Goal: Transaction & Acquisition: Purchase product/service

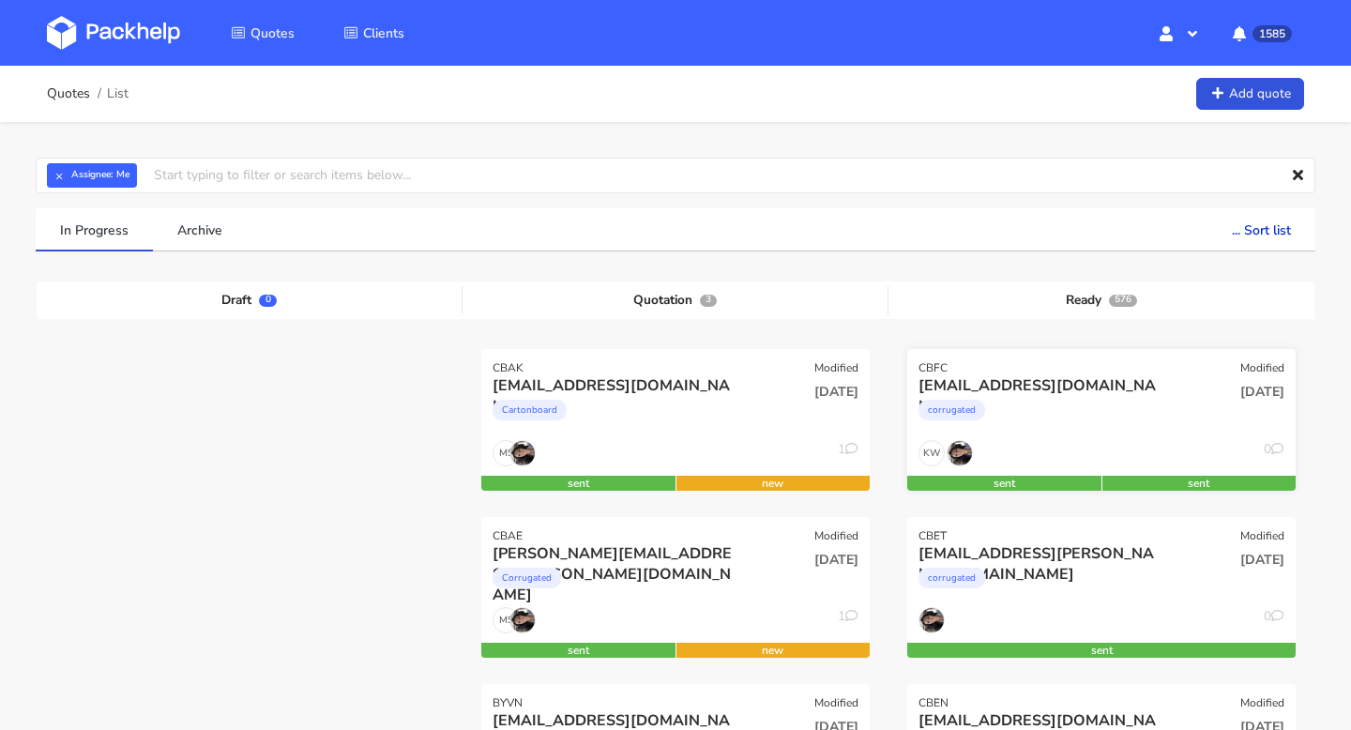
click at [1069, 394] on div "[EMAIL_ADDRESS][DOMAIN_NAME]" at bounding box center [1043, 385] width 249 height 21
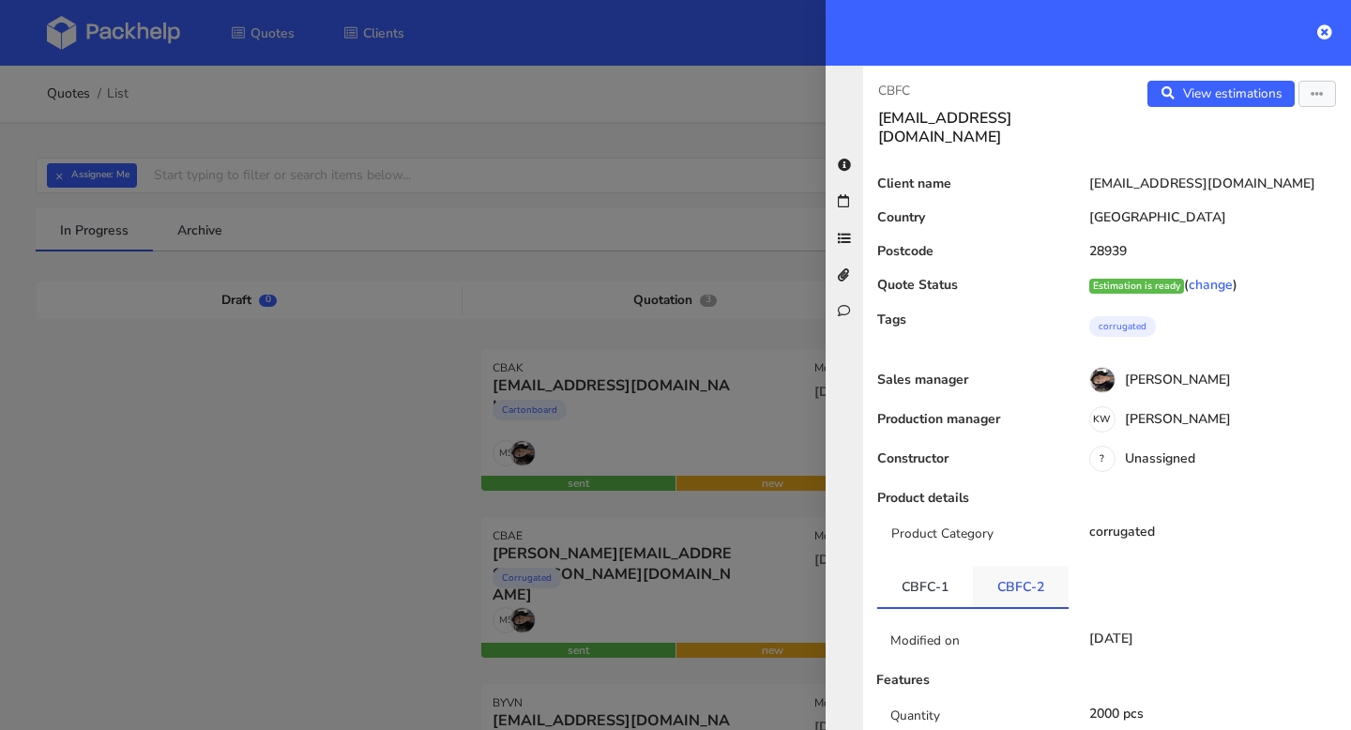
click at [1026, 575] on link "CBFC-2" at bounding box center [1021, 586] width 96 height 41
drag, startPoint x: 992, startPoint y: 570, endPoint x: 1032, endPoint y: 572, distance: 40.4
click at [1032, 572] on link "CBFC-2" at bounding box center [1021, 586] width 96 height 41
copy link "CBFC"
drag, startPoint x: 923, startPoint y: 93, endPoint x: 866, endPoint y: 92, distance: 56.3
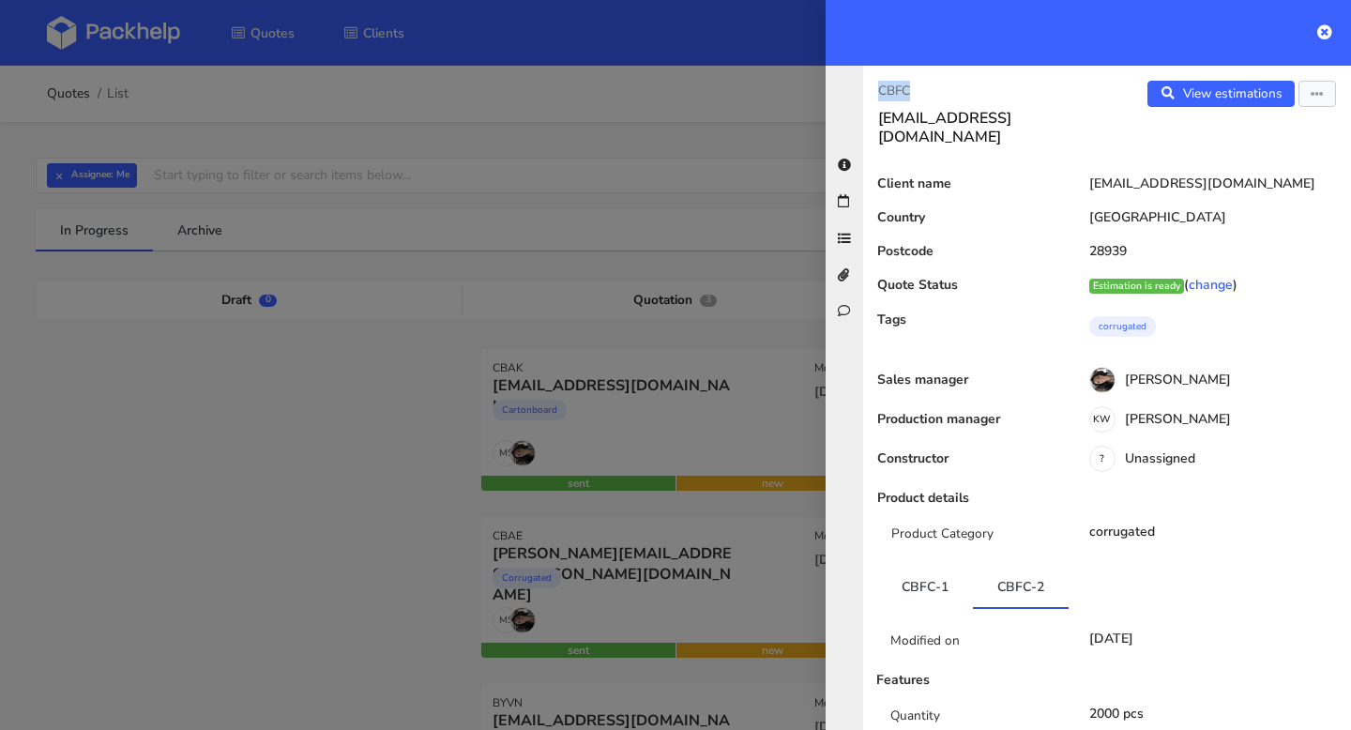
click at [866, 92] on div "CBFC envios@escuelainternacionaldependulohebreo.com" at bounding box center [985, 114] width 244 height 66
copy p "CBFC"
click at [1318, 98] on icon "button" at bounding box center [1317, 94] width 13 height 13
click at [1245, 164] on link "Edit quote" at bounding box center [1256, 167] width 165 height 31
click at [1241, 96] on link "View estimations" at bounding box center [1221, 94] width 147 height 26
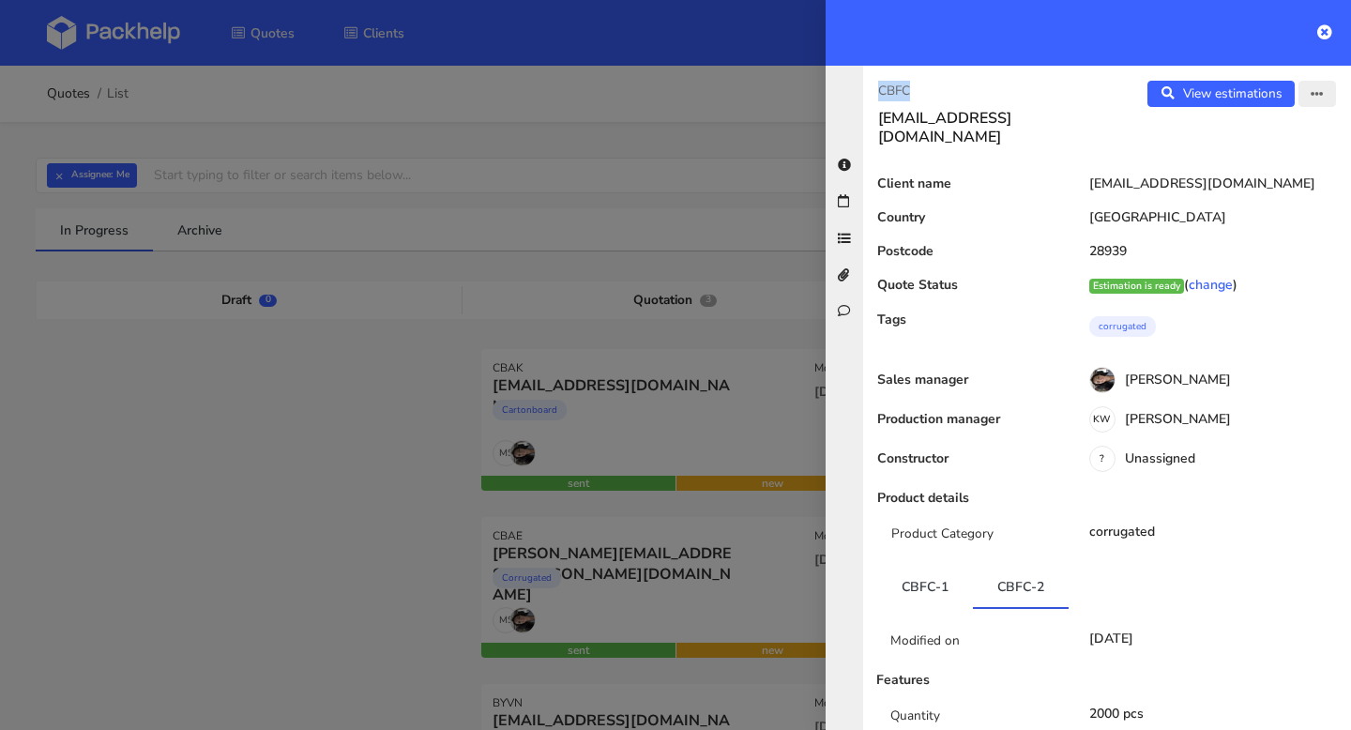
click at [1324, 96] on button "button" at bounding box center [1318, 94] width 38 height 26
click at [1290, 159] on link "Edit quote" at bounding box center [1256, 167] width 165 height 31
click at [1124, 176] on div "[EMAIL_ADDRESS][DOMAIN_NAME]" at bounding box center [1209, 183] width 284 height 15
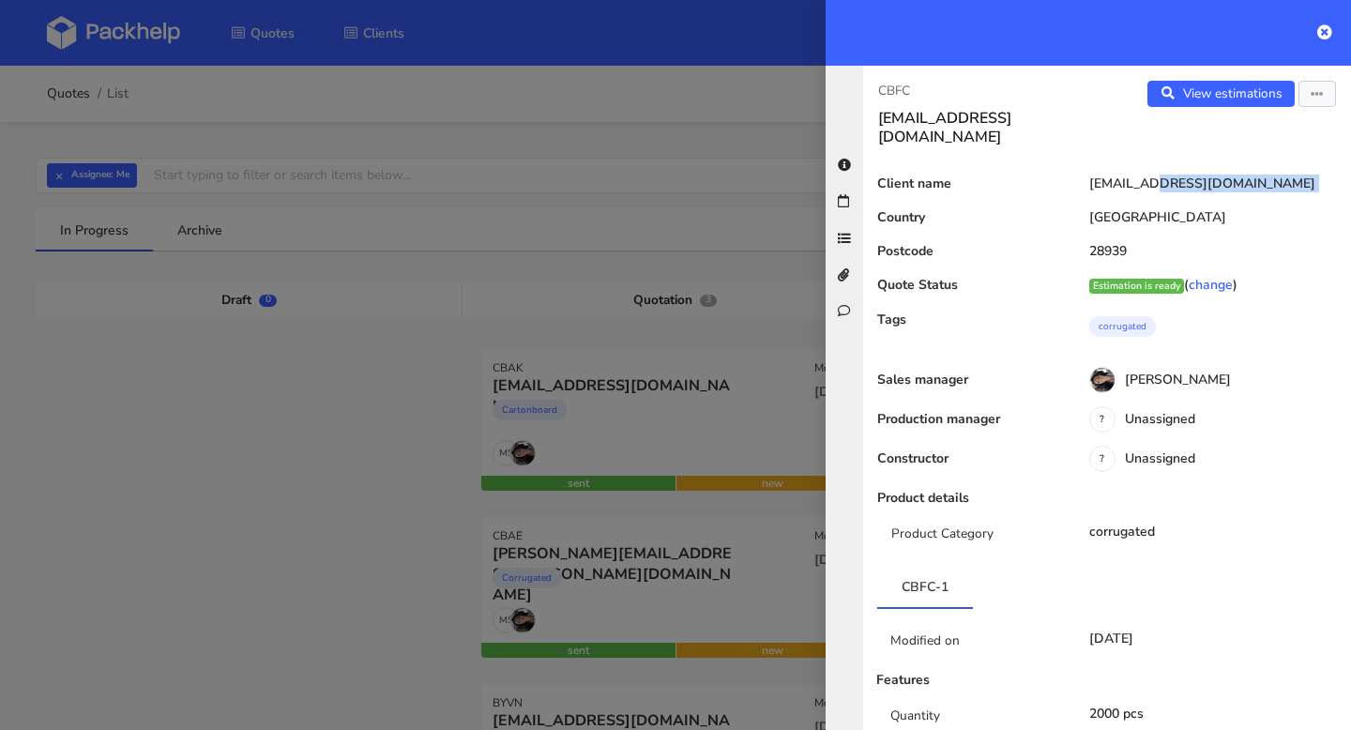
click at [1124, 176] on div "[EMAIL_ADDRESS][DOMAIN_NAME]" at bounding box center [1209, 183] width 284 height 15
copy div "[EMAIL_ADDRESS][DOMAIN_NAME]"
drag, startPoint x: 927, startPoint y: 94, endPoint x: 876, endPoint y: 94, distance: 51.6
click at [876, 94] on div "CBFC envios@escuelainternacionaldependulohebreo.com" at bounding box center [985, 114] width 244 height 66
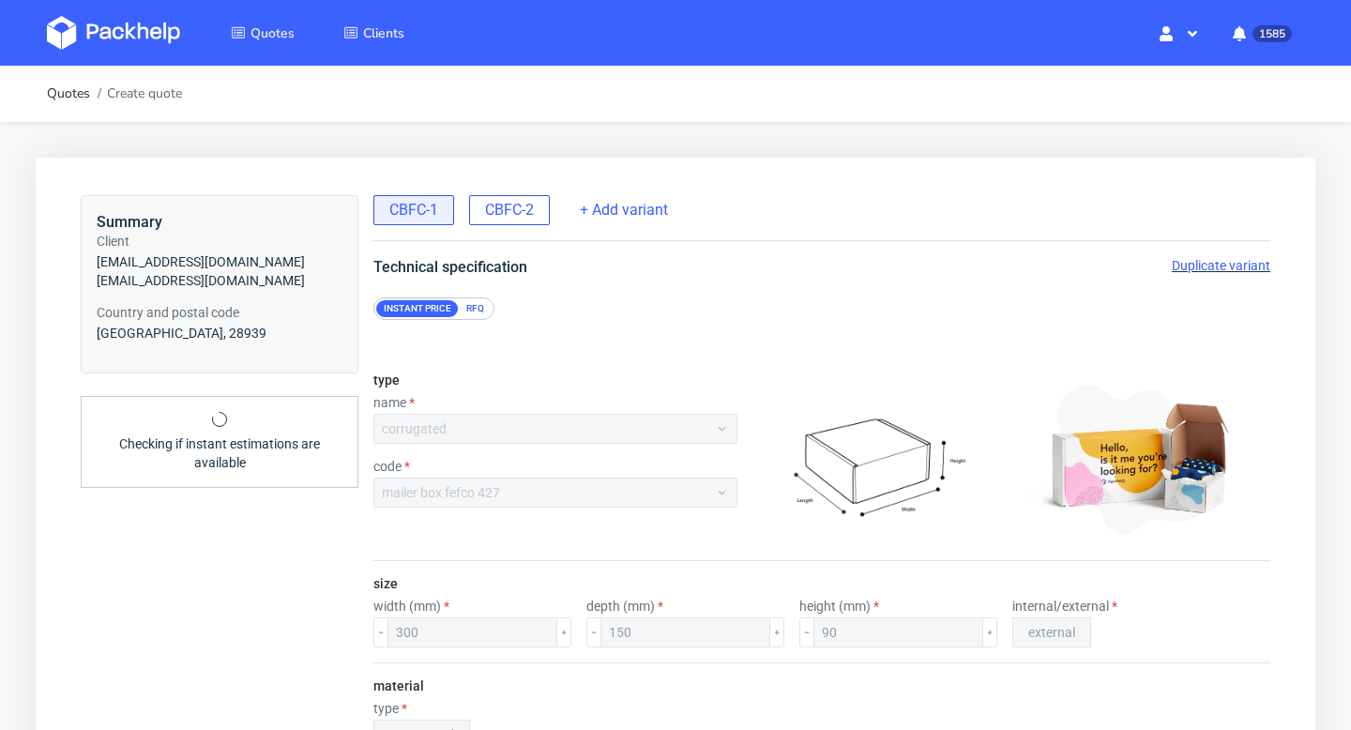
click at [510, 207] on span "CBFC-2" at bounding box center [509, 210] width 49 height 21
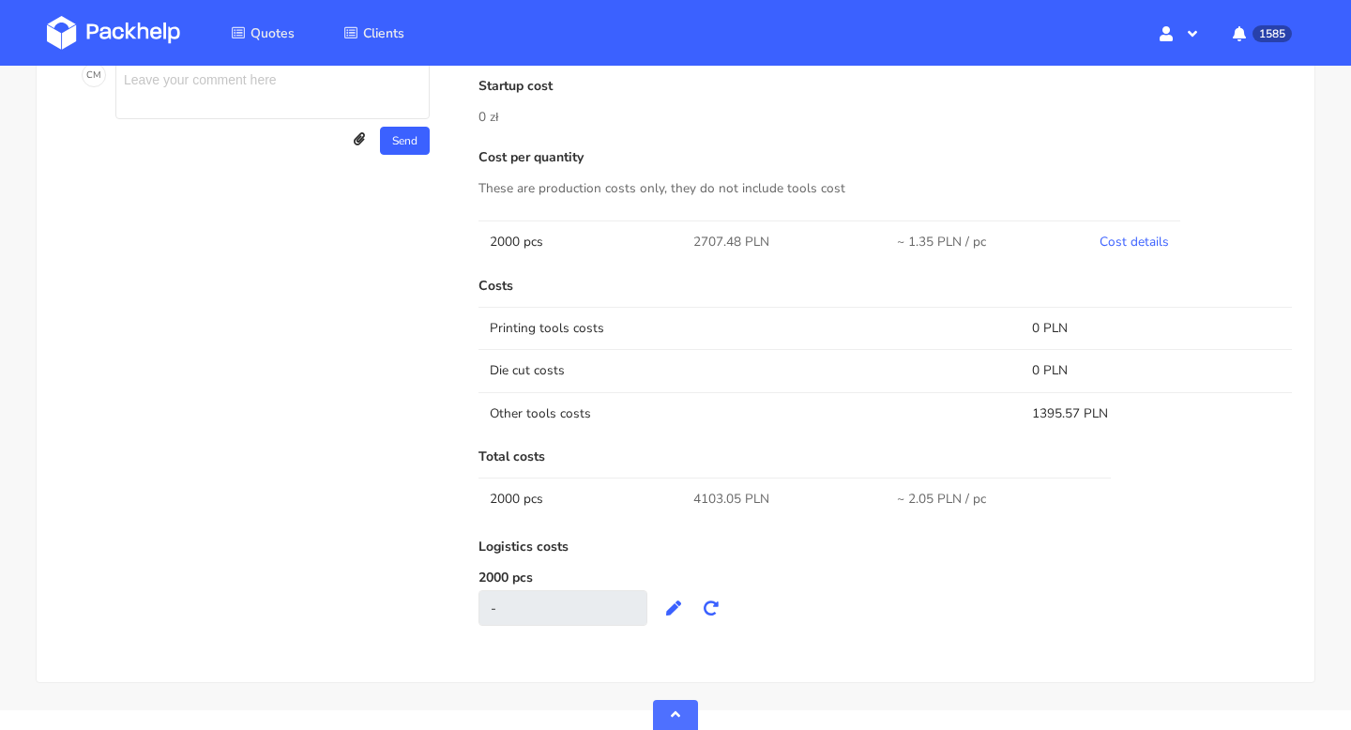
scroll to position [1022, 0]
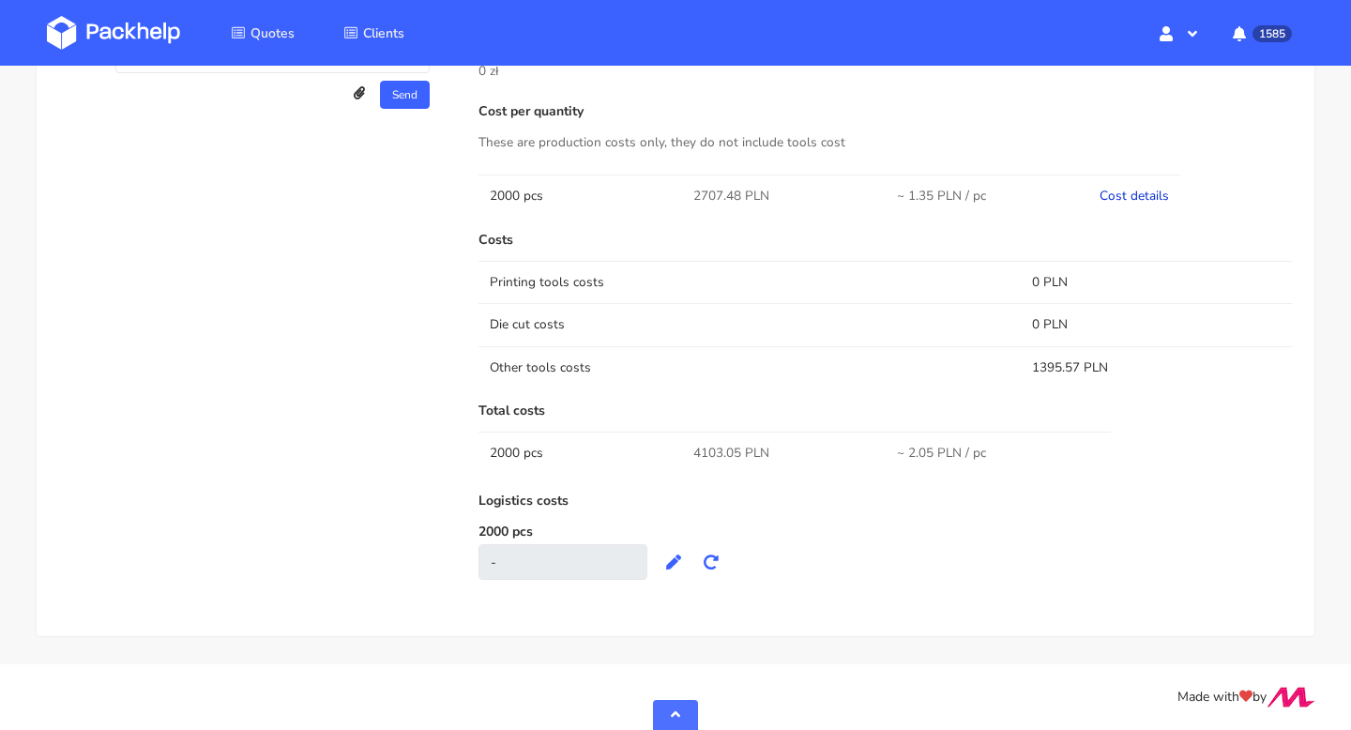
click at [1137, 197] on link "Cost details" at bounding box center [1134, 196] width 69 height 18
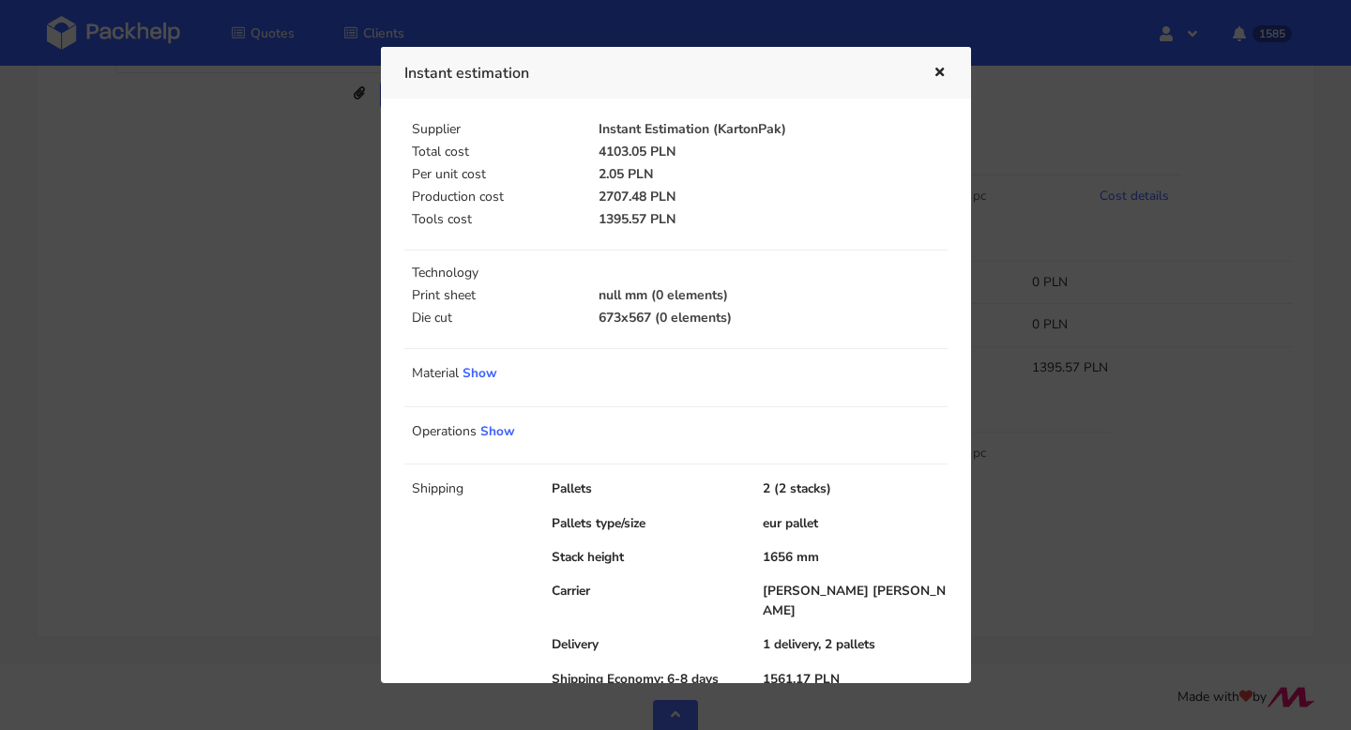
scroll to position [32, 0]
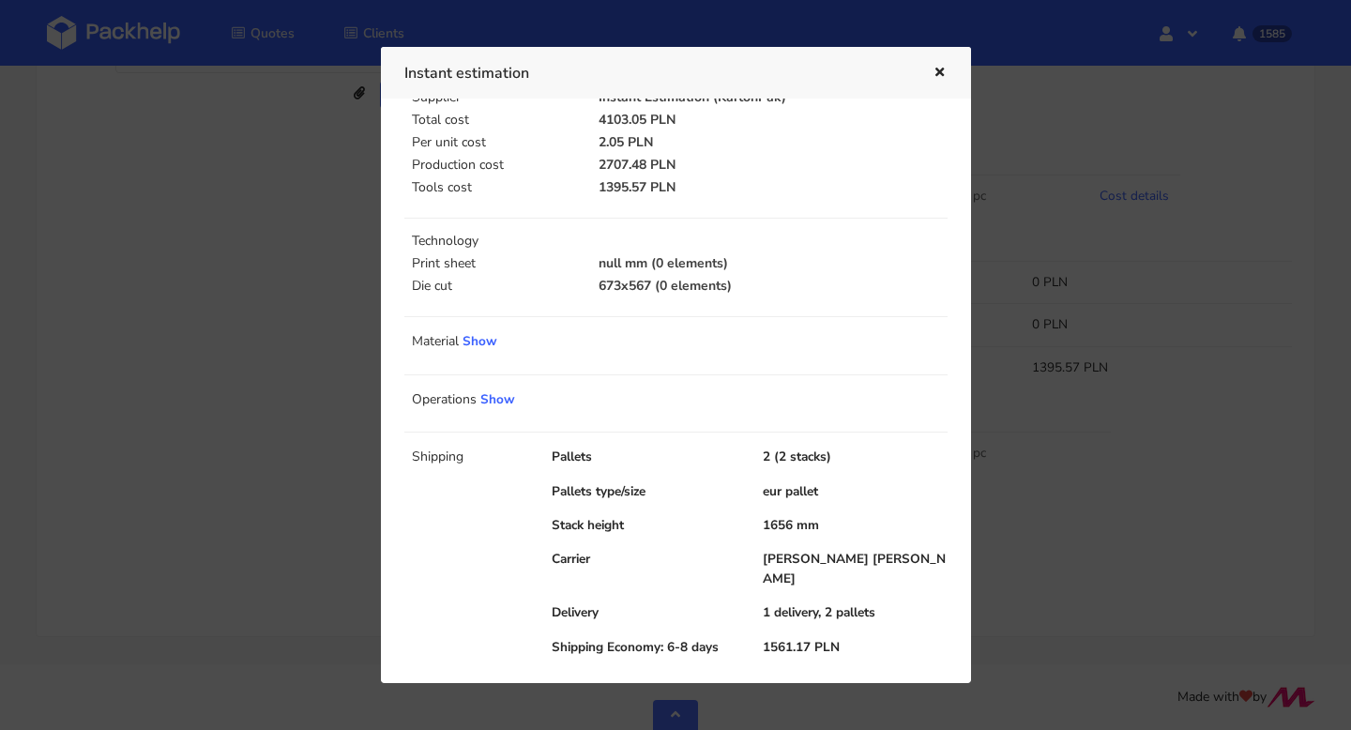
click at [940, 74] on icon "button" at bounding box center [940, 73] width 16 height 13
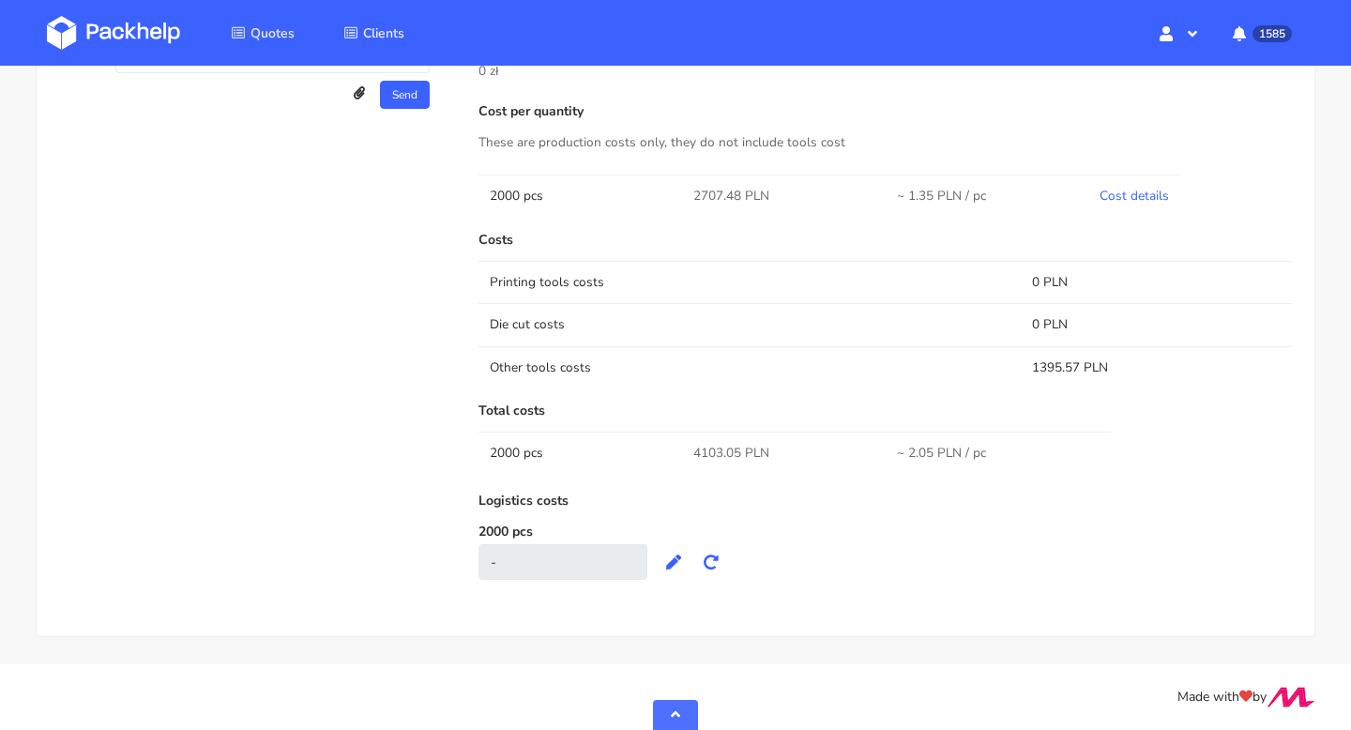
scroll to position [0, 0]
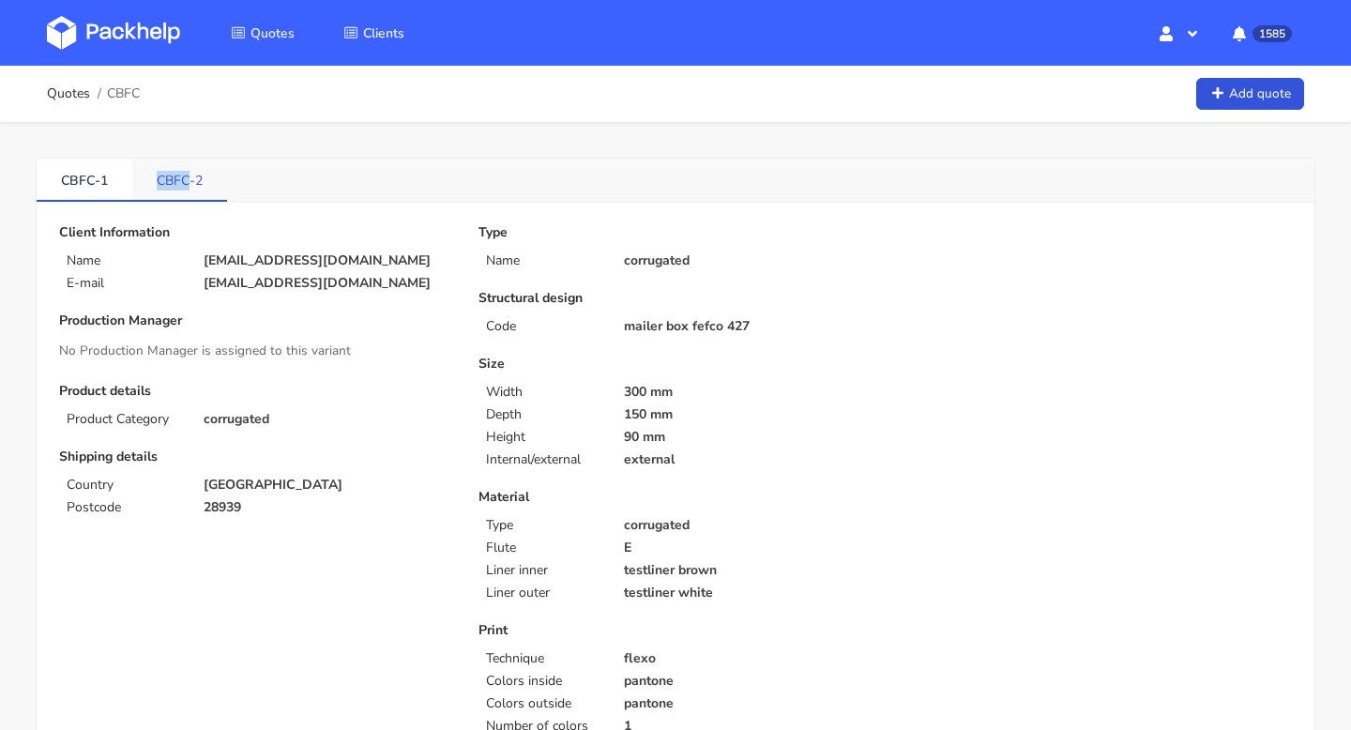
copy link "CBFC"
drag, startPoint x: 159, startPoint y: 176, endPoint x: 188, endPoint y: 177, distance: 29.1
click at [188, 177] on link "CBFC-2" at bounding box center [179, 179] width 95 height 41
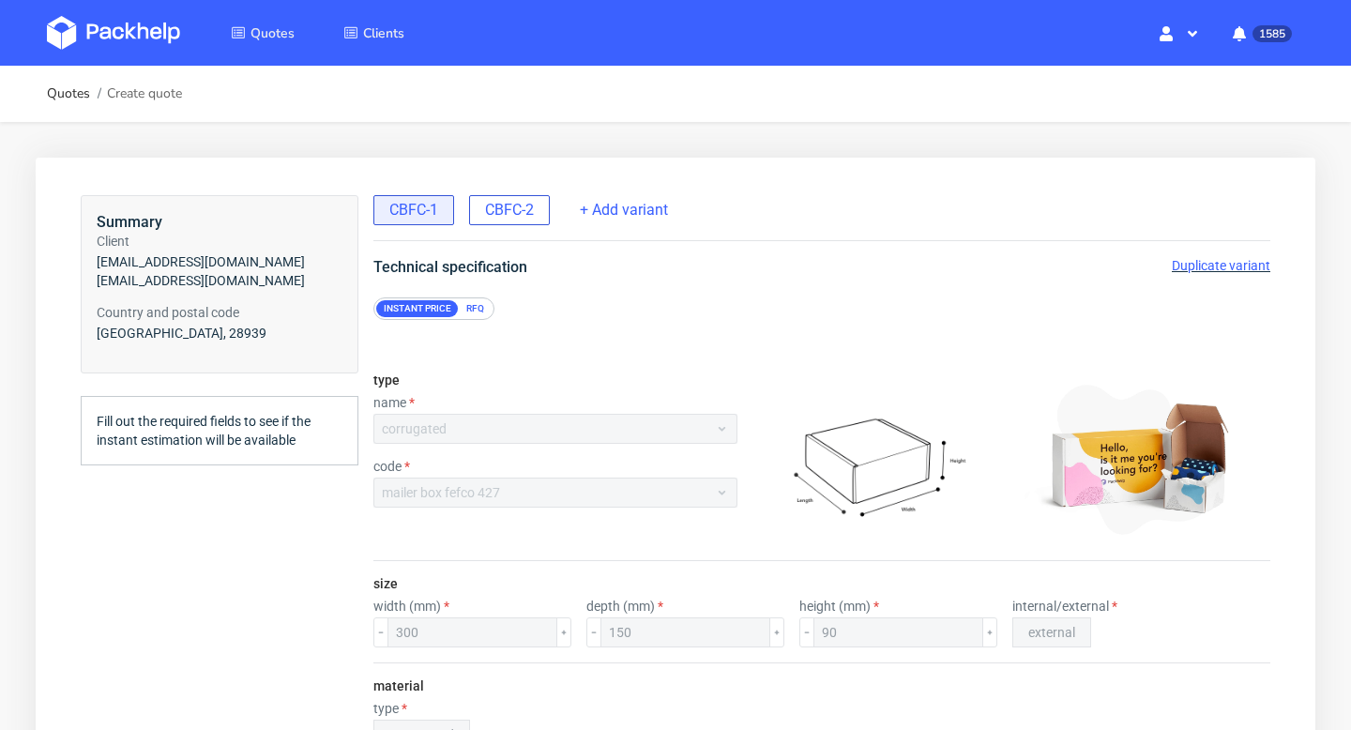
click at [508, 207] on span "CBFC-2" at bounding box center [509, 210] width 49 height 21
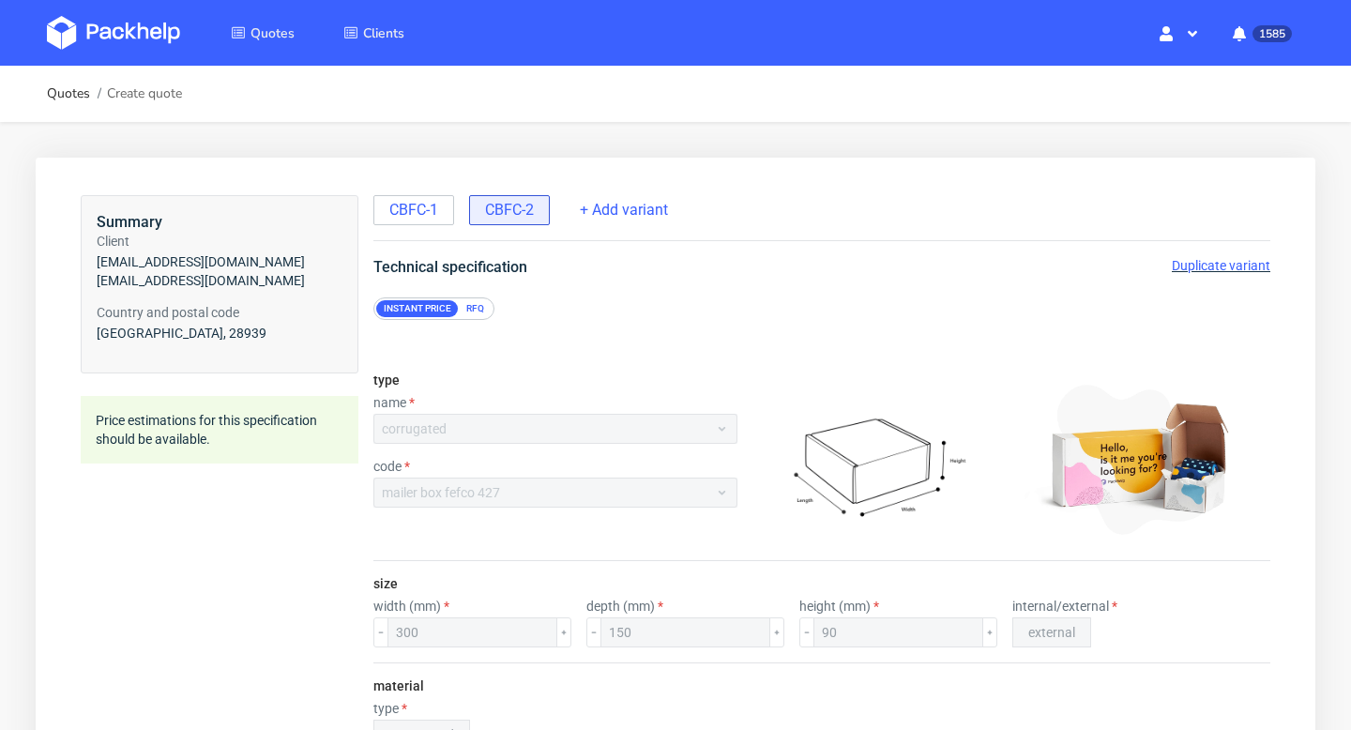
click at [1218, 263] on span "Duplicate variant" at bounding box center [1221, 265] width 99 height 15
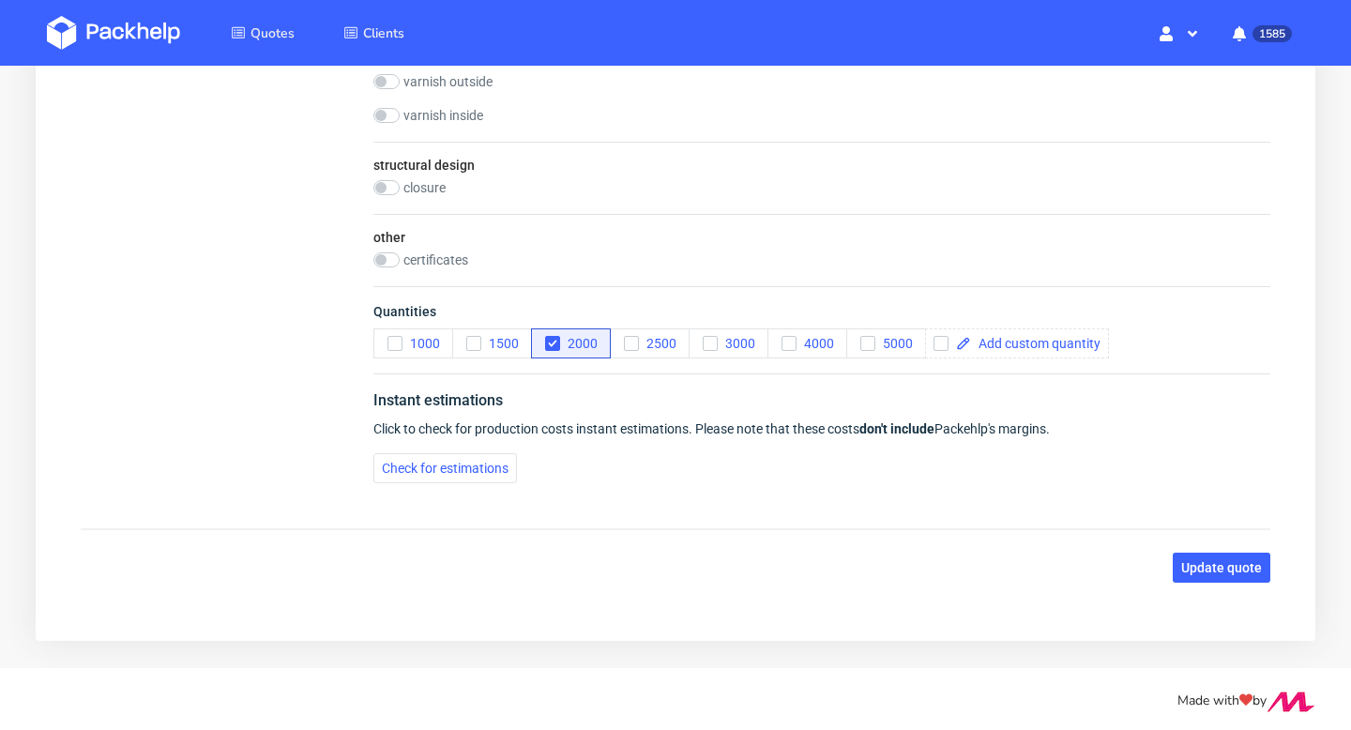
scroll to position [1256, 0]
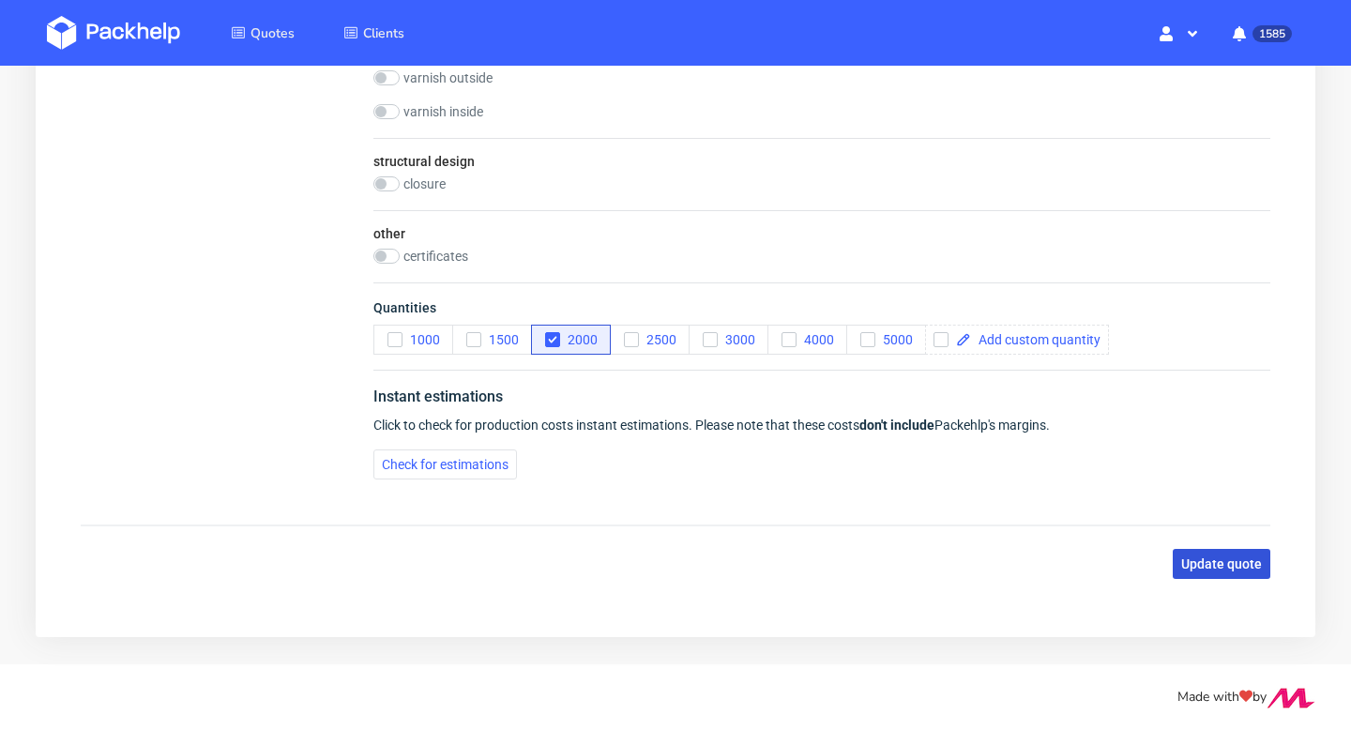
click at [1224, 561] on span "Update quote" at bounding box center [1222, 563] width 81 height 13
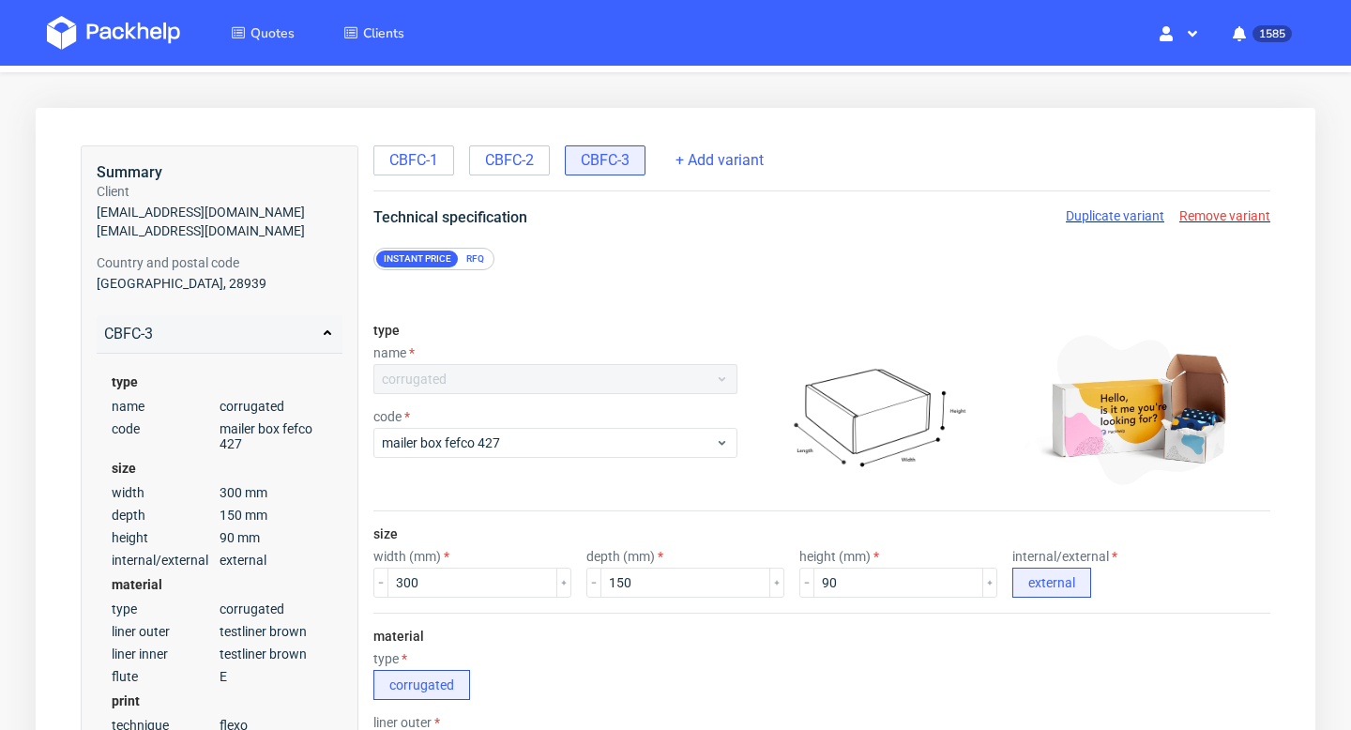
scroll to position [0, 0]
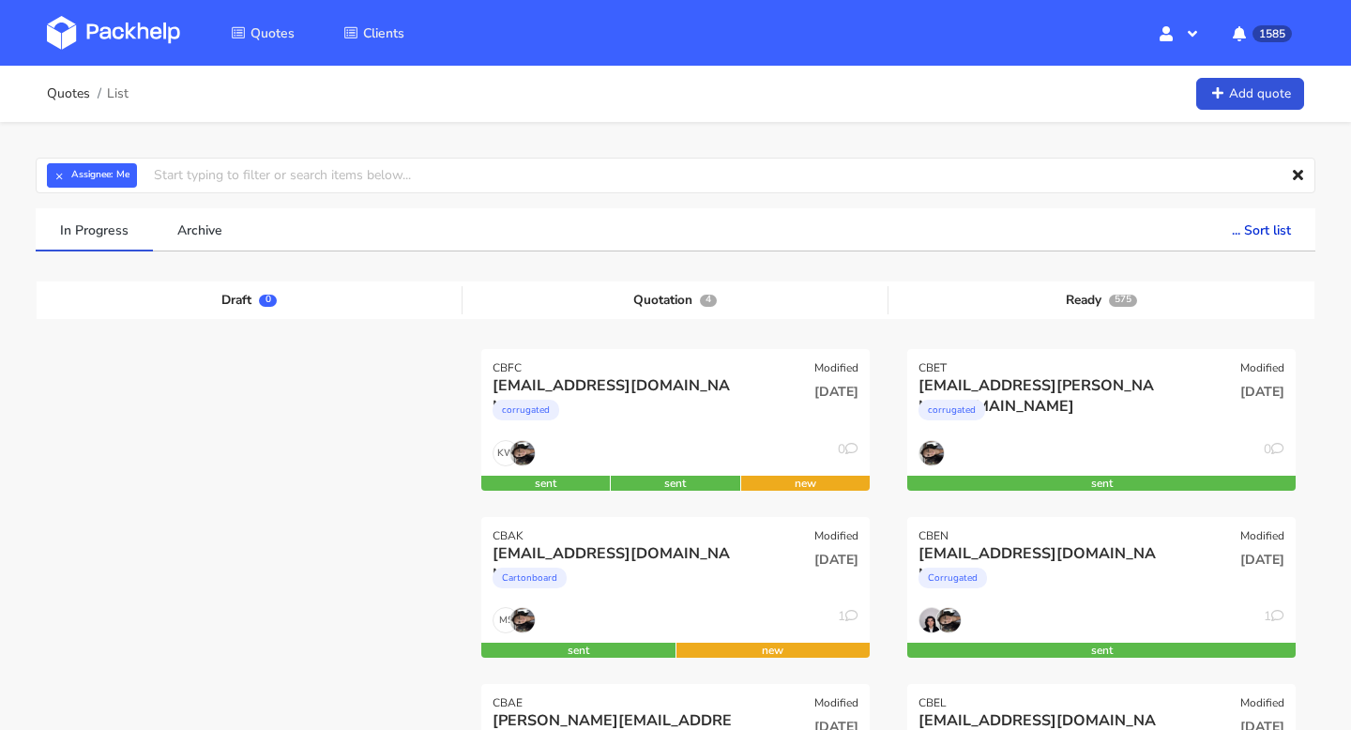
click at [691, 389] on div "[EMAIL_ADDRESS][DOMAIN_NAME]" at bounding box center [617, 385] width 249 height 21
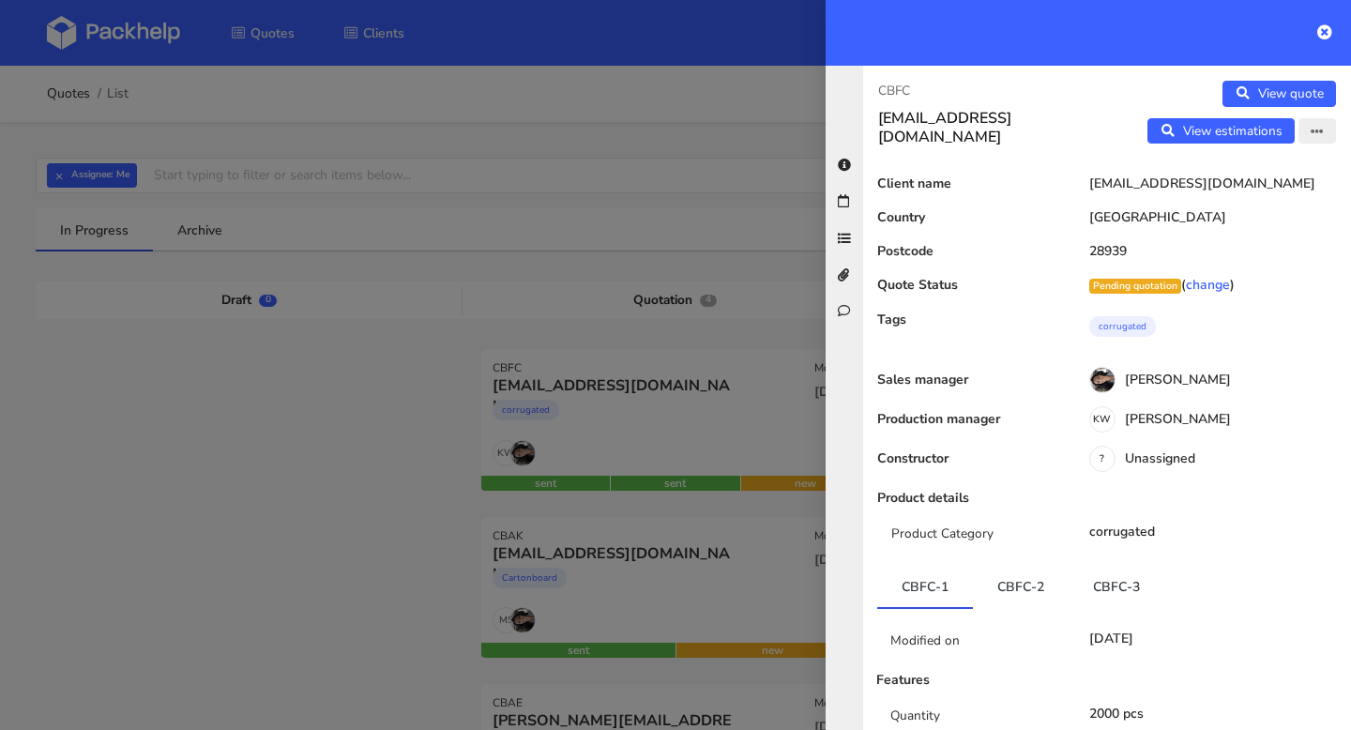
click at [1309, 129] on button "button" at bounding box center [1318, 131] width 38 height 26
click at [1234, 170] on link "Edit quote" at bounding box center [1256, 170] width 165 height 31
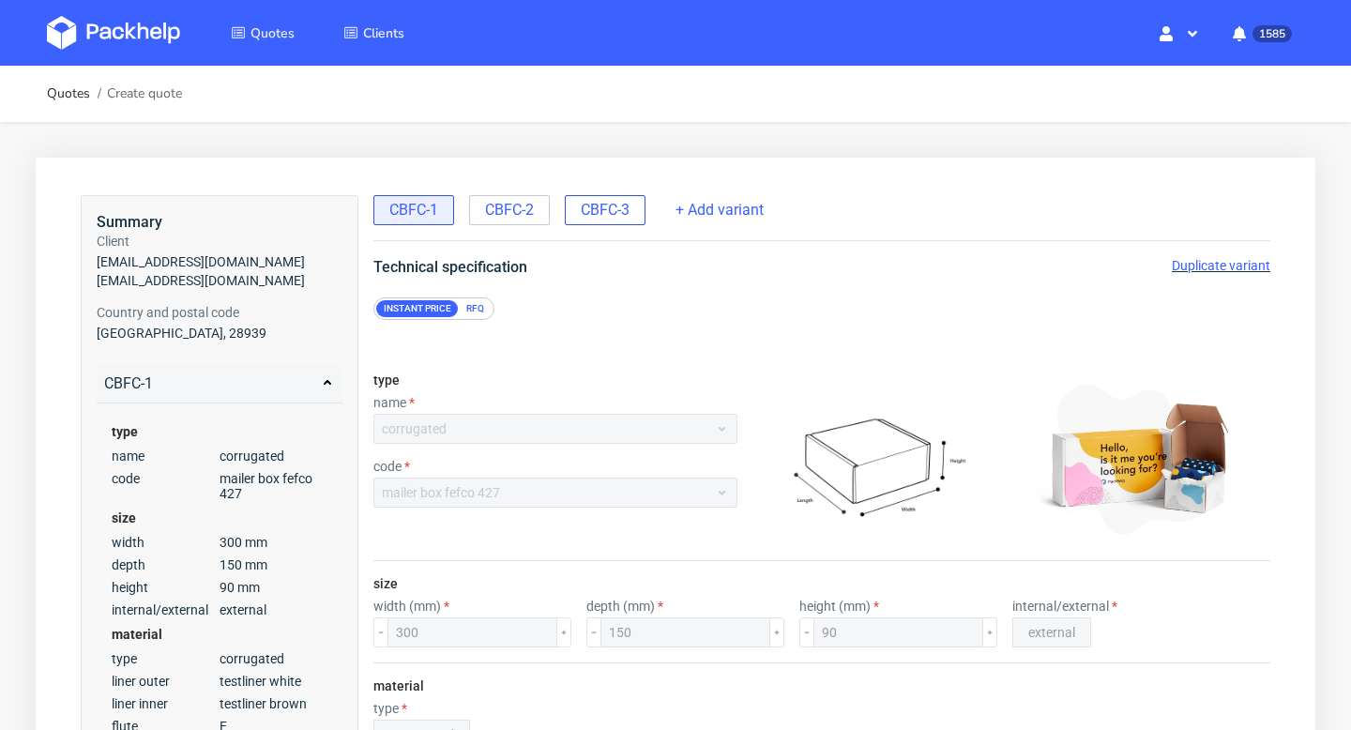
click at [614, 206] on span "CBFC-3" at bounding box center [605, 210] width 49 height 21
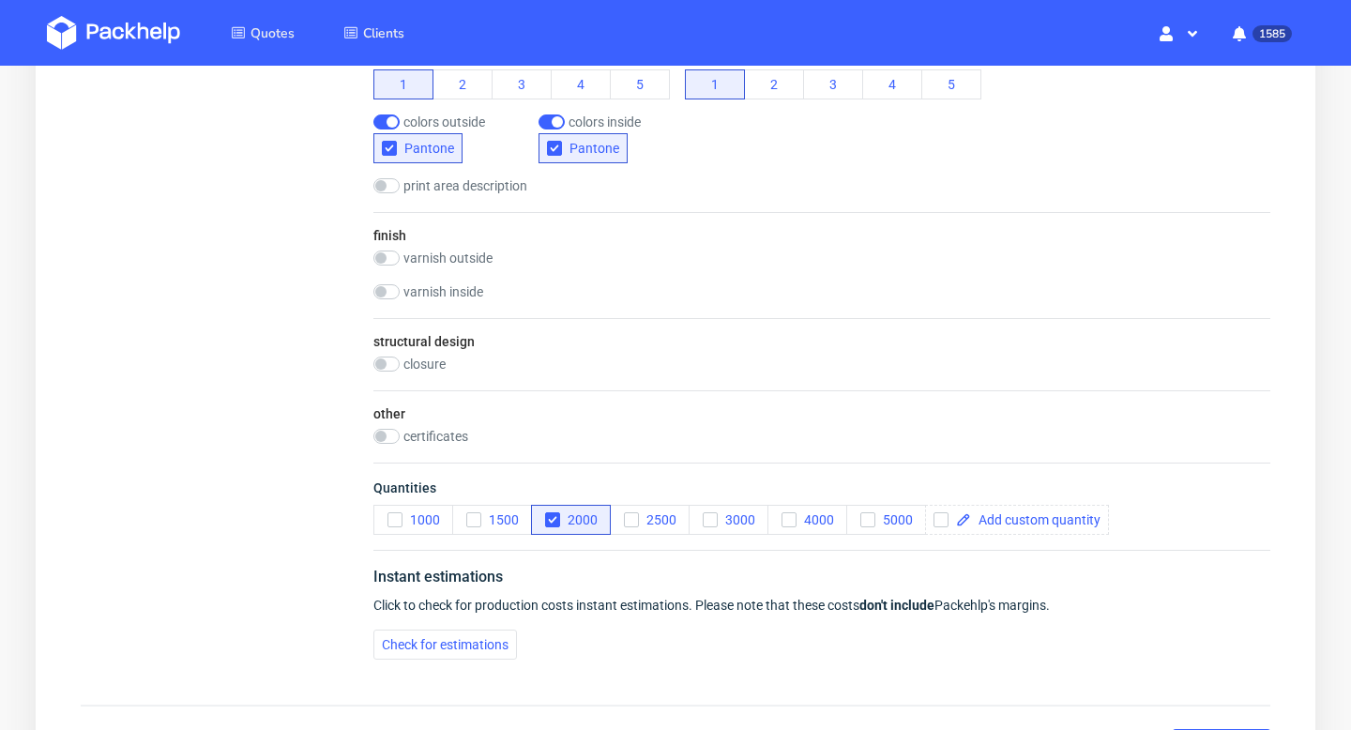
scroll to position [1050, 0]
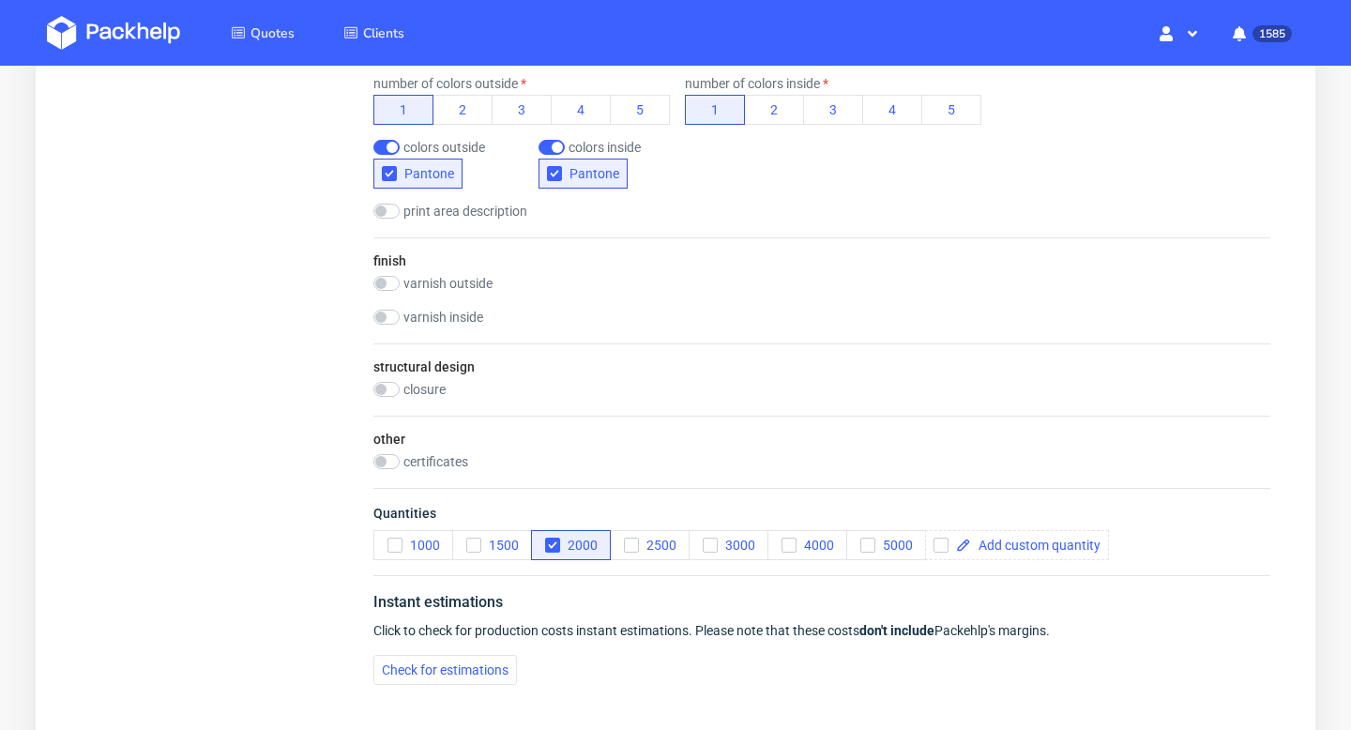
click at [422, 390] on label "closure" at bounding box center [425, 389] width 42 height 15
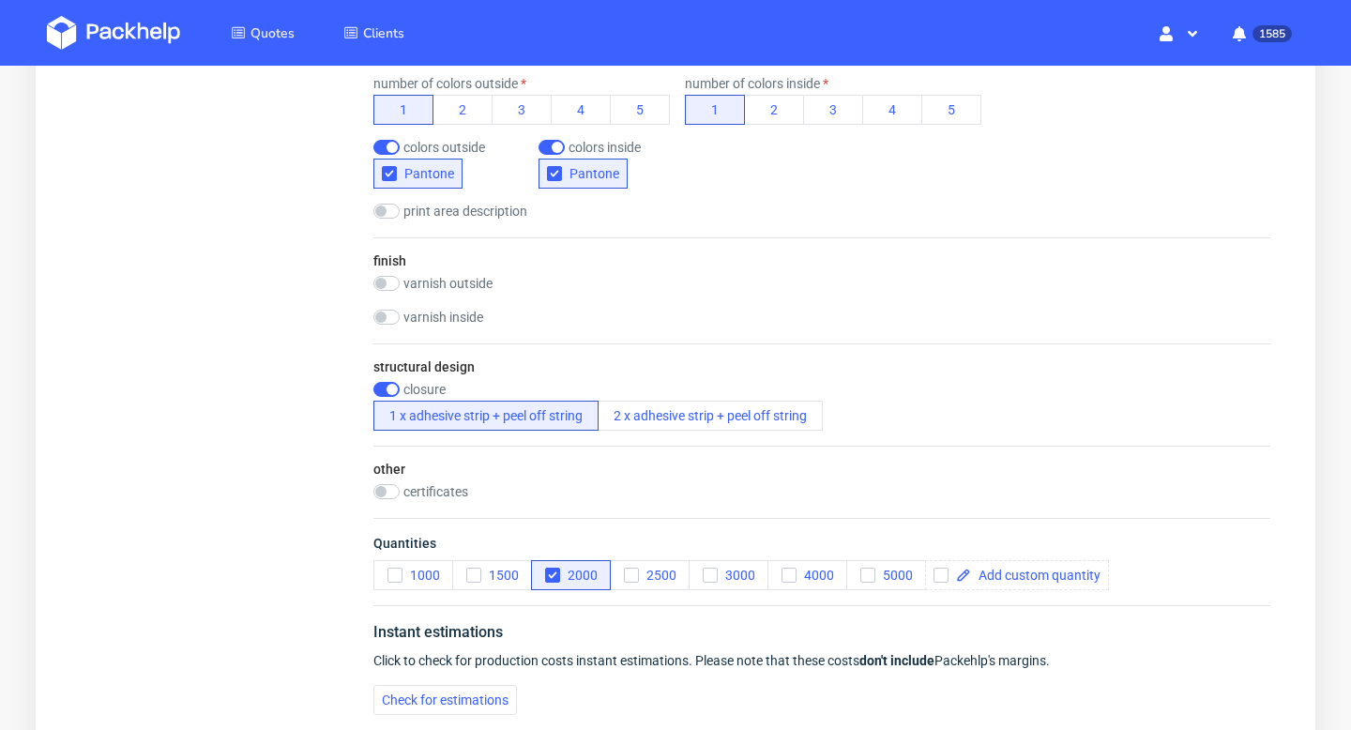
click at [422, 390] on label "closure" at bounding box center [425, 389] width 42 height 15
checkbox input "false"
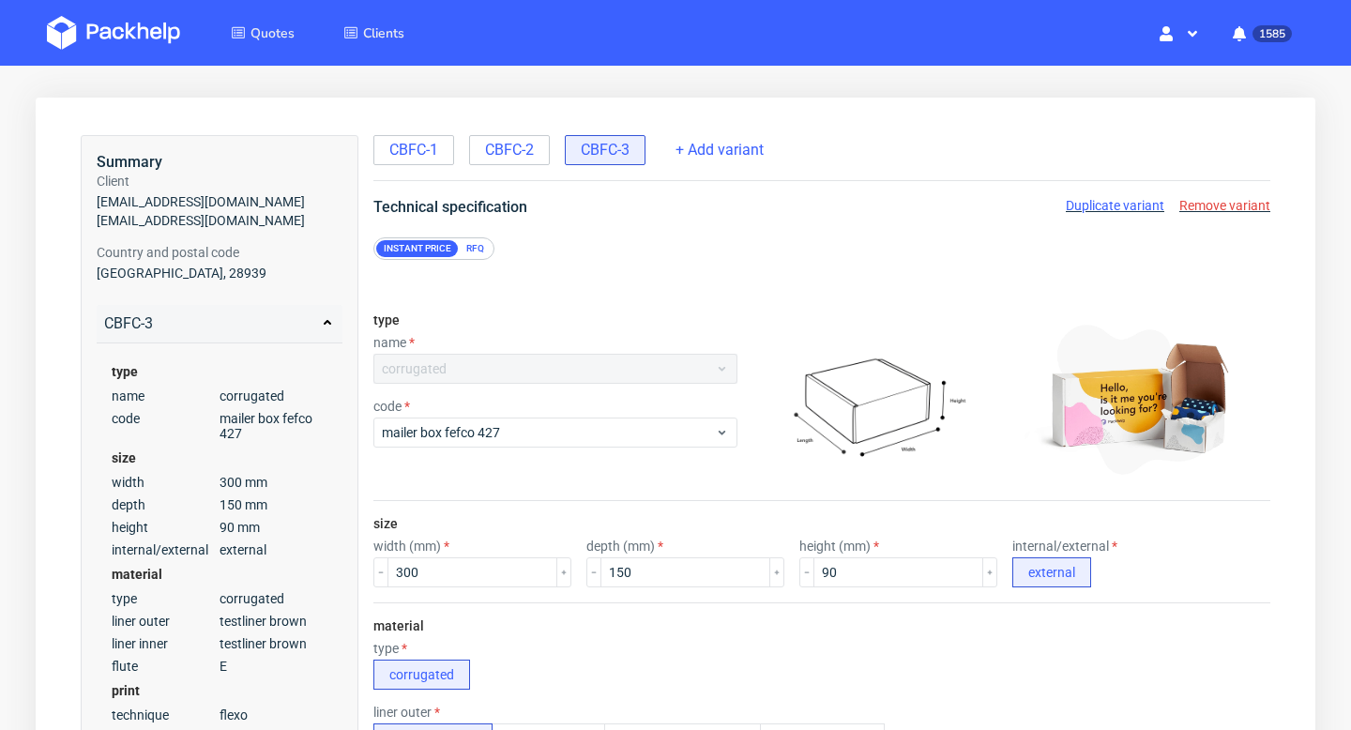
scroll to position [0, 0]
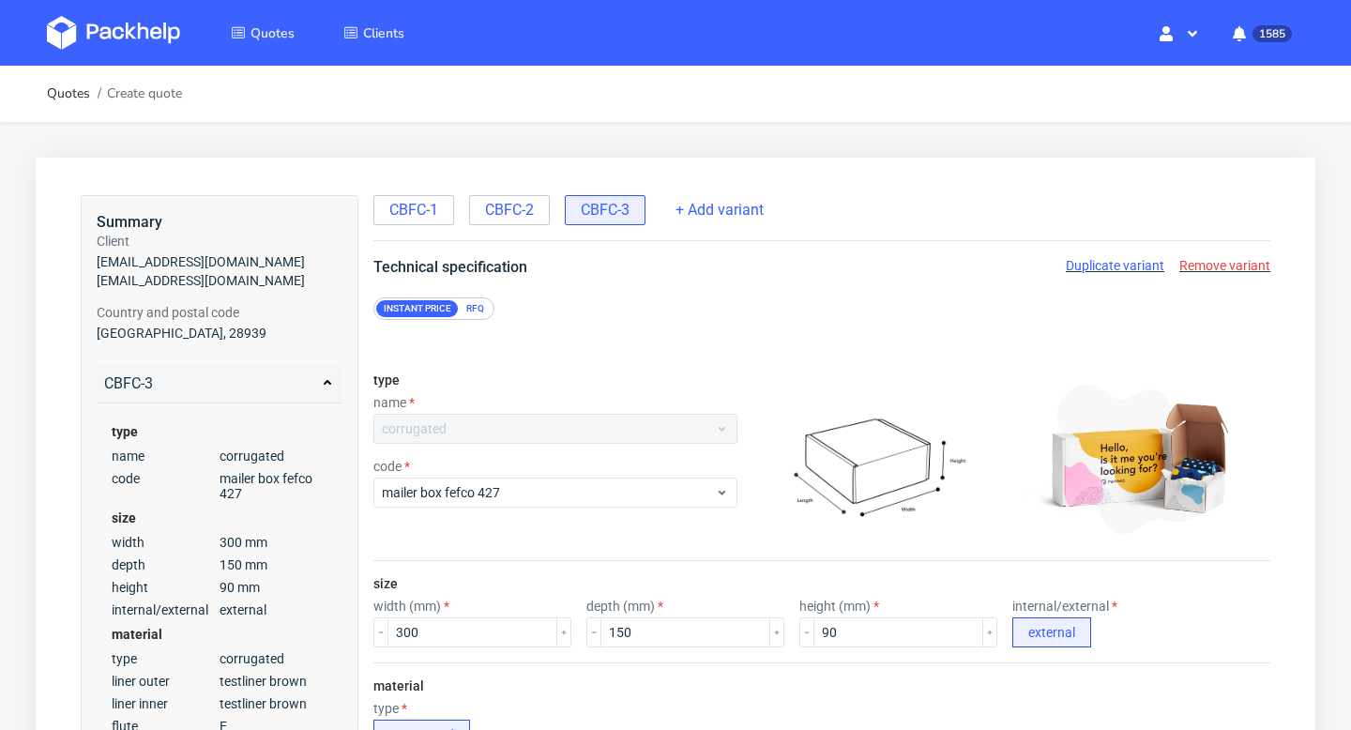
click at [482, 311] on div "RFQ" at bounding box center [475, 308] width 33 height 17
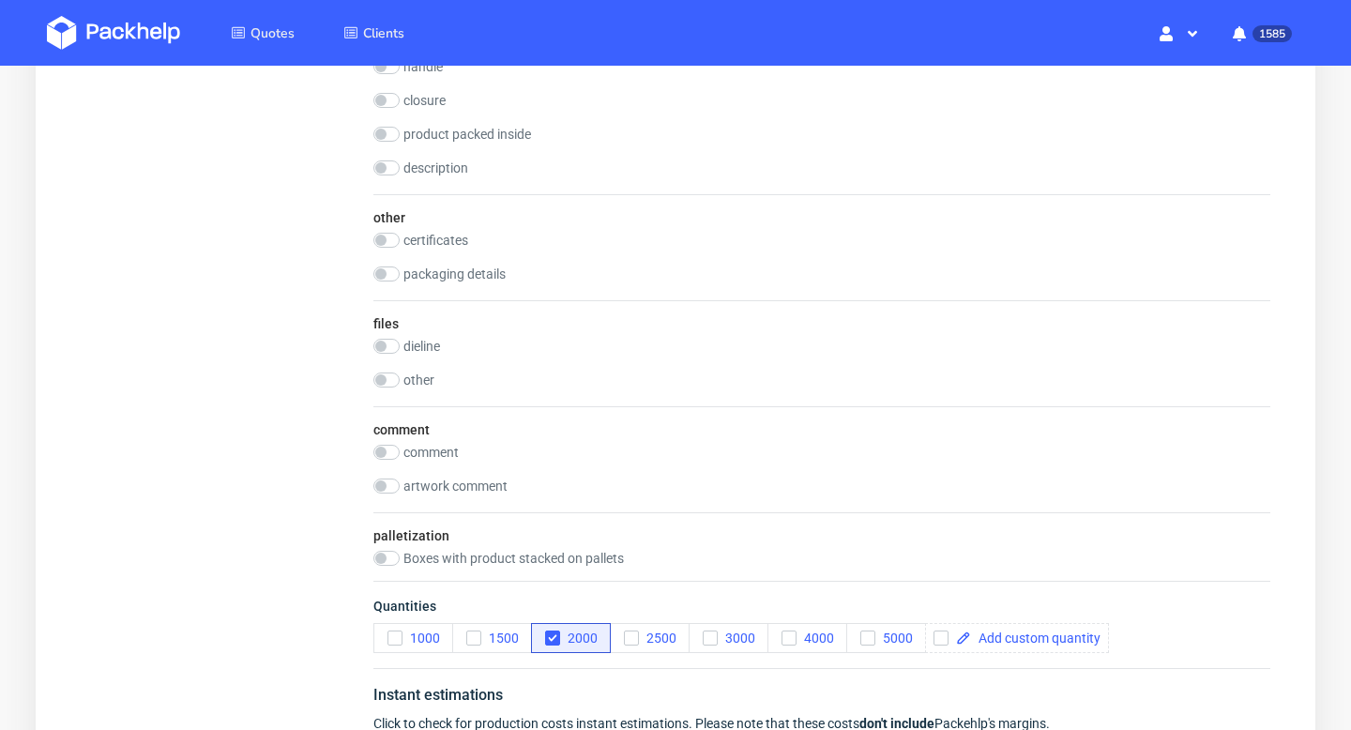
scroll to position [1874, 0]
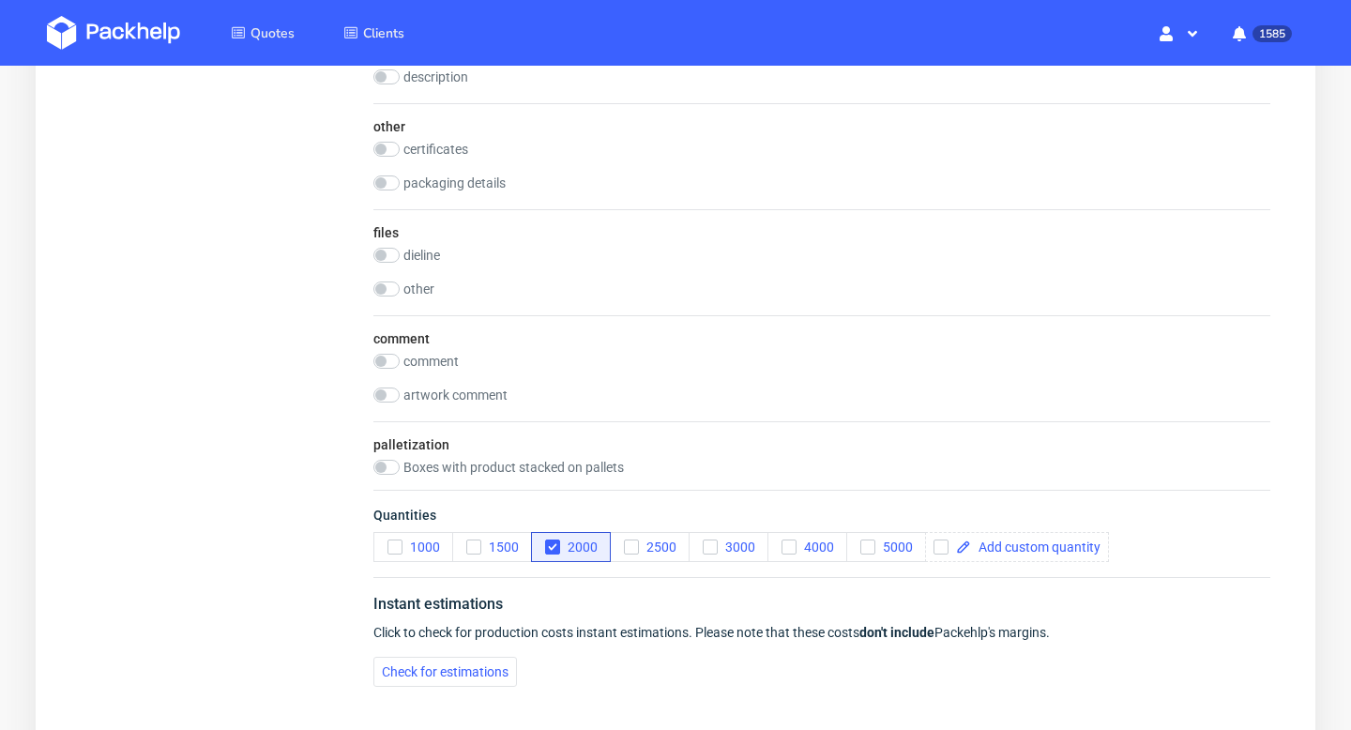
click at [435, 363] on label "comment" at bounding box center [431, 361] width 55 height 15
checkbox input "true"
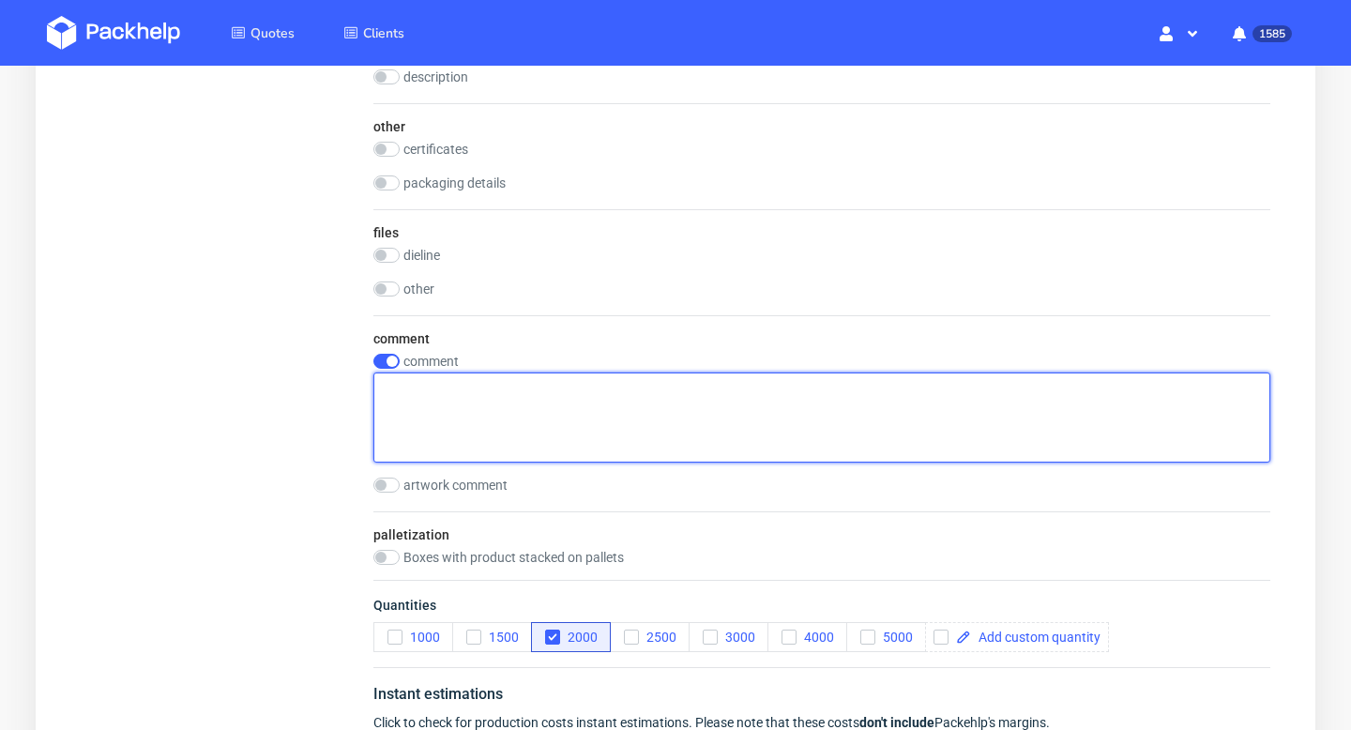
click at [452, 420] on textarea at bounding box center [822, 418] width 897 height 90
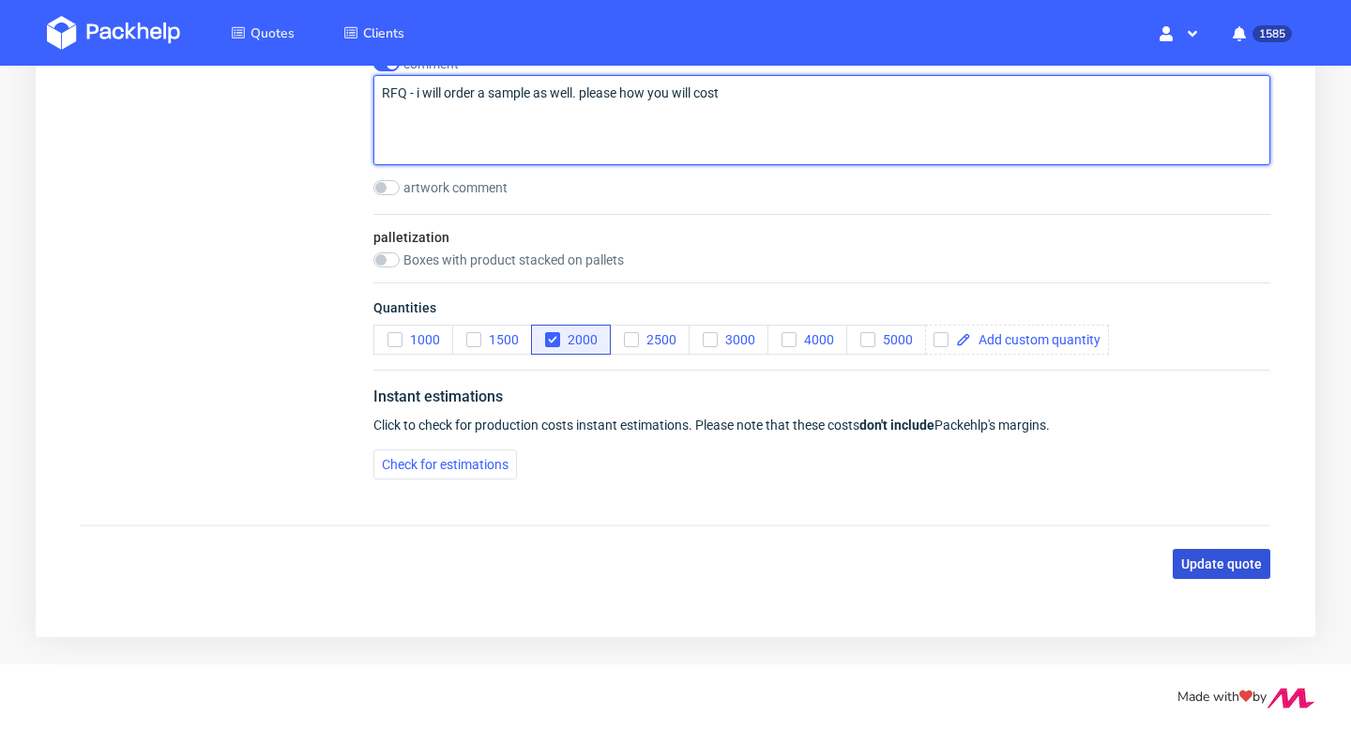
type textarea "RFQ - i will order a sample as well. please how you will cost"
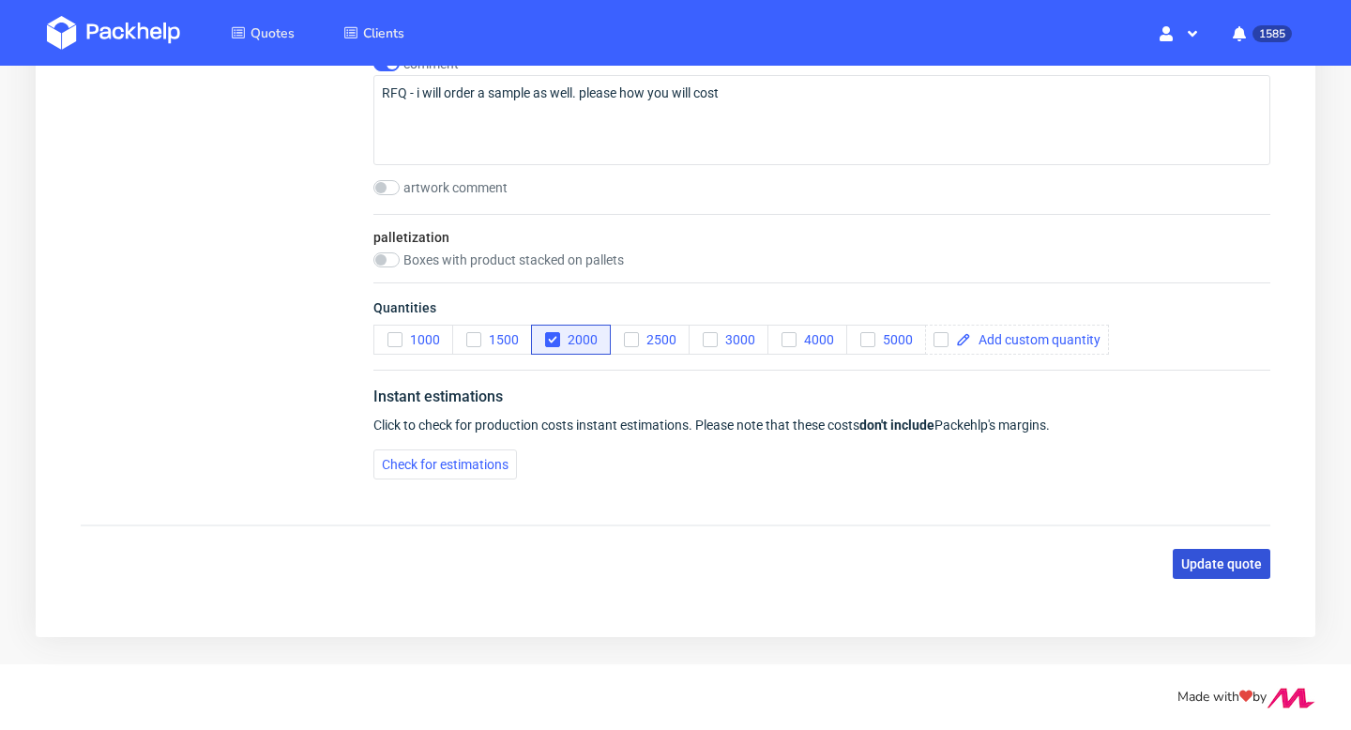
click at [1191, 572] on button "Update quote" at bounding box center [1222, 564] width 98 height 30
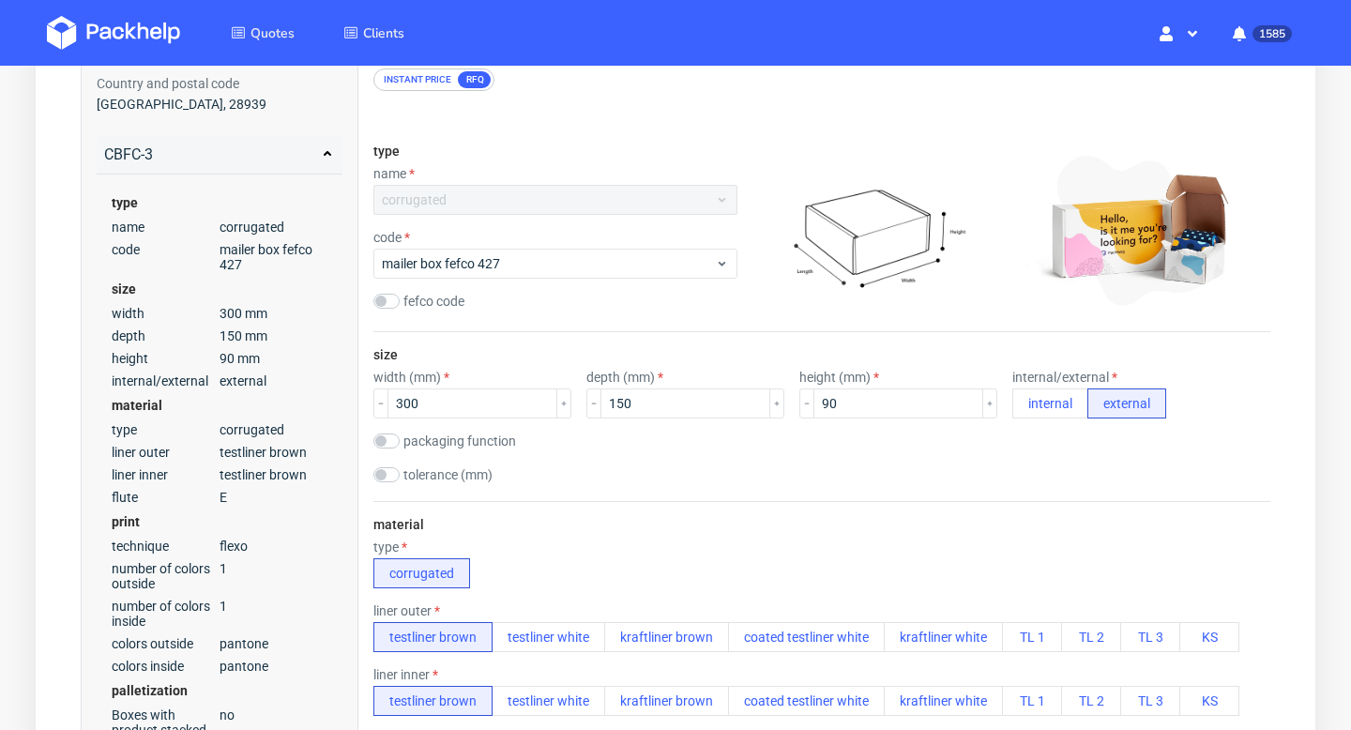
scroll to position [0, 0]
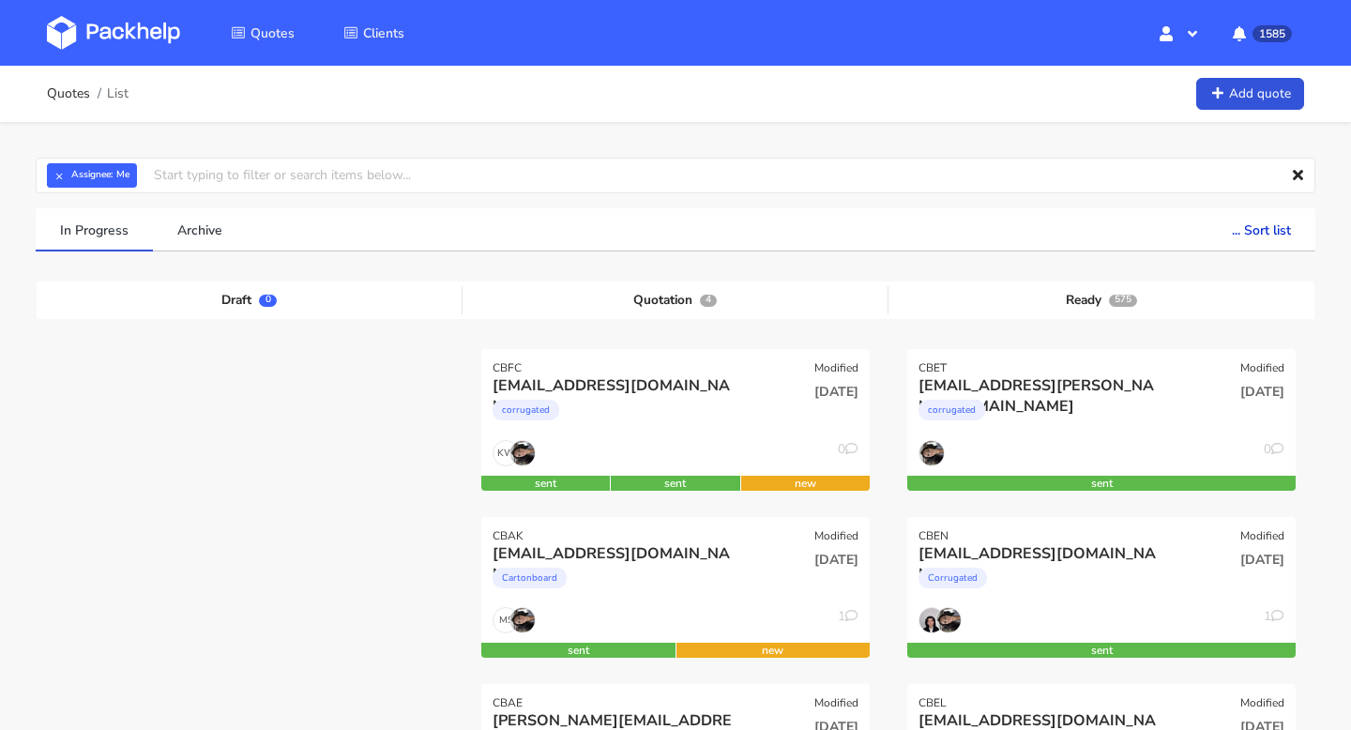
click at [593, 400] on div "corrugated" at bounding box center [617, 415] width 249 height 38
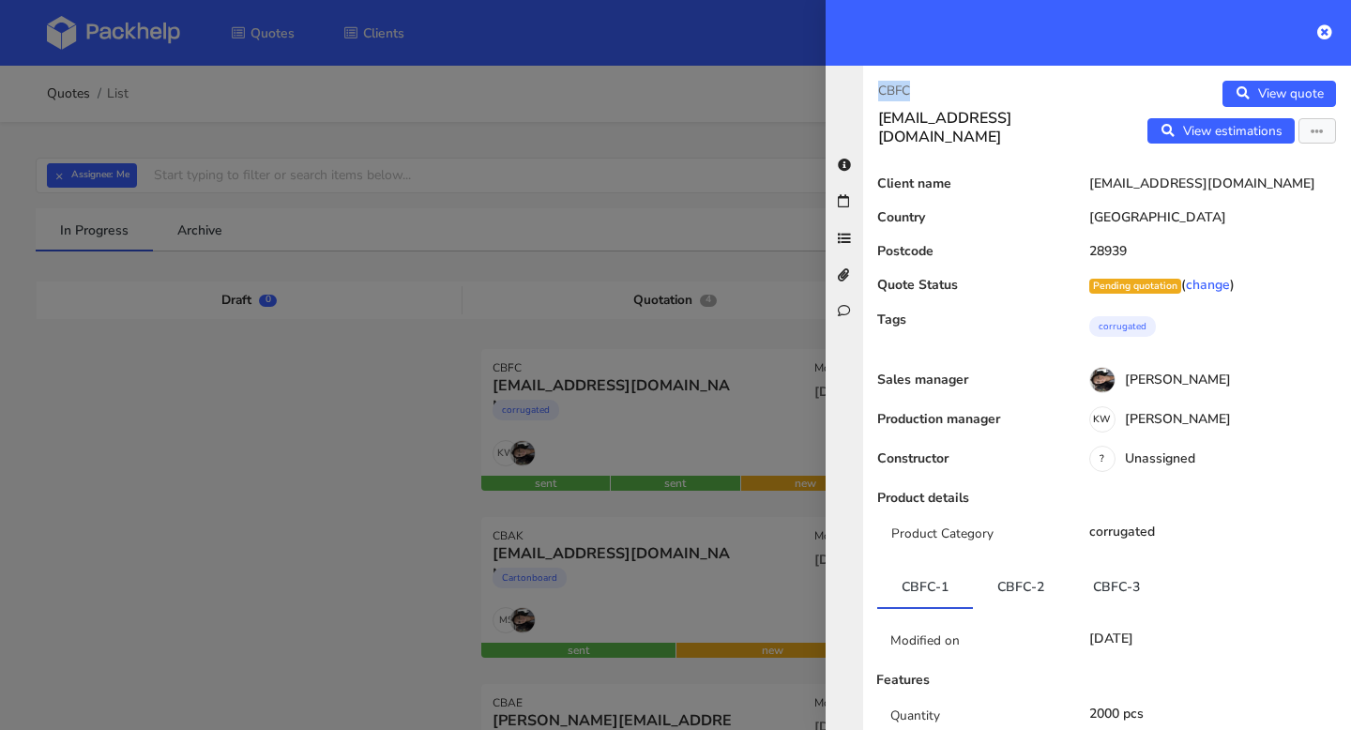
drag, startPoint x: 879, startPoint y: 87, endPoint x: 910, endPoint y: 87, distance: 31.0
click at [910, 87] on p "CBFC" at bounding box center [985, 91] width 214 height 21
drag, startPoint x: 921, startPoint y: 96, endPoint x: 880, endPoint y: 95, distance: 40.4
click at [880, 95] on p "CBFC" at bounding box center [985, 91] width 214 height 21
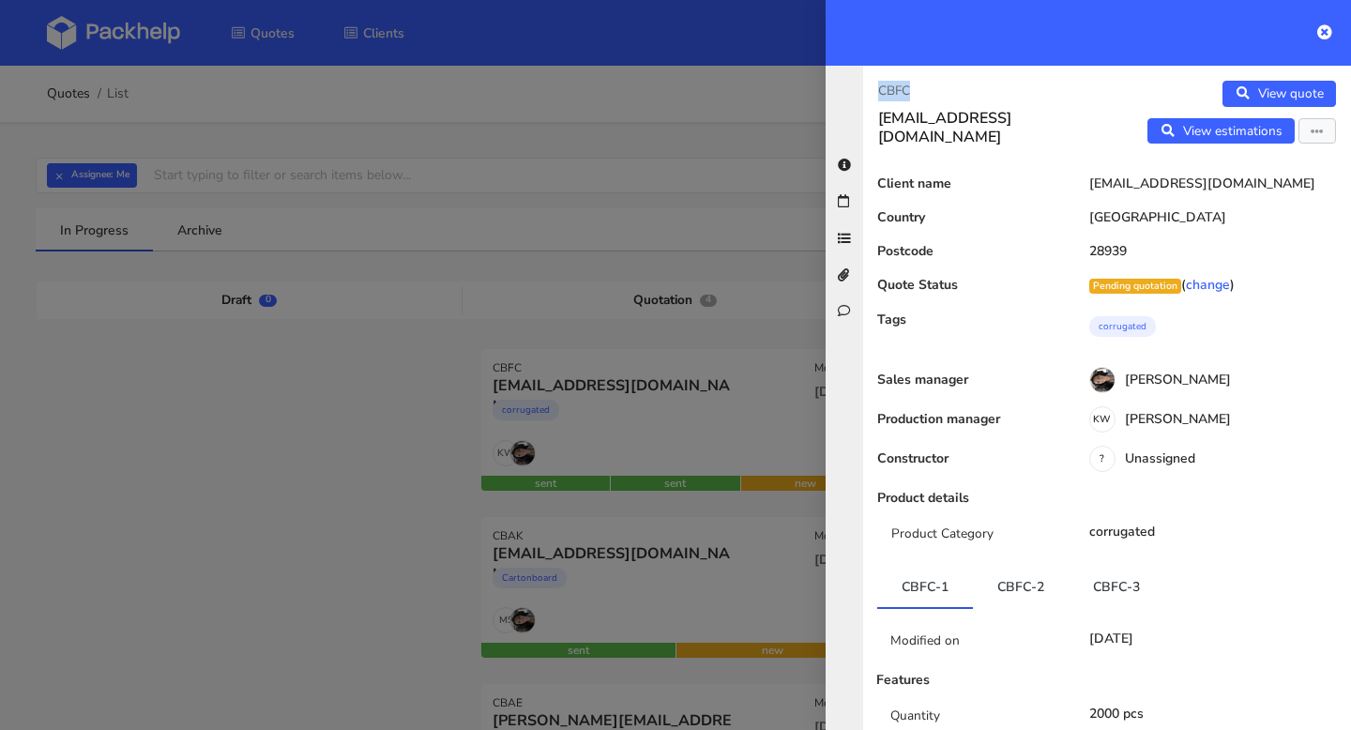
copy p "CBFC"
